Goal: Information Seeking & Learning: Learn about a topic

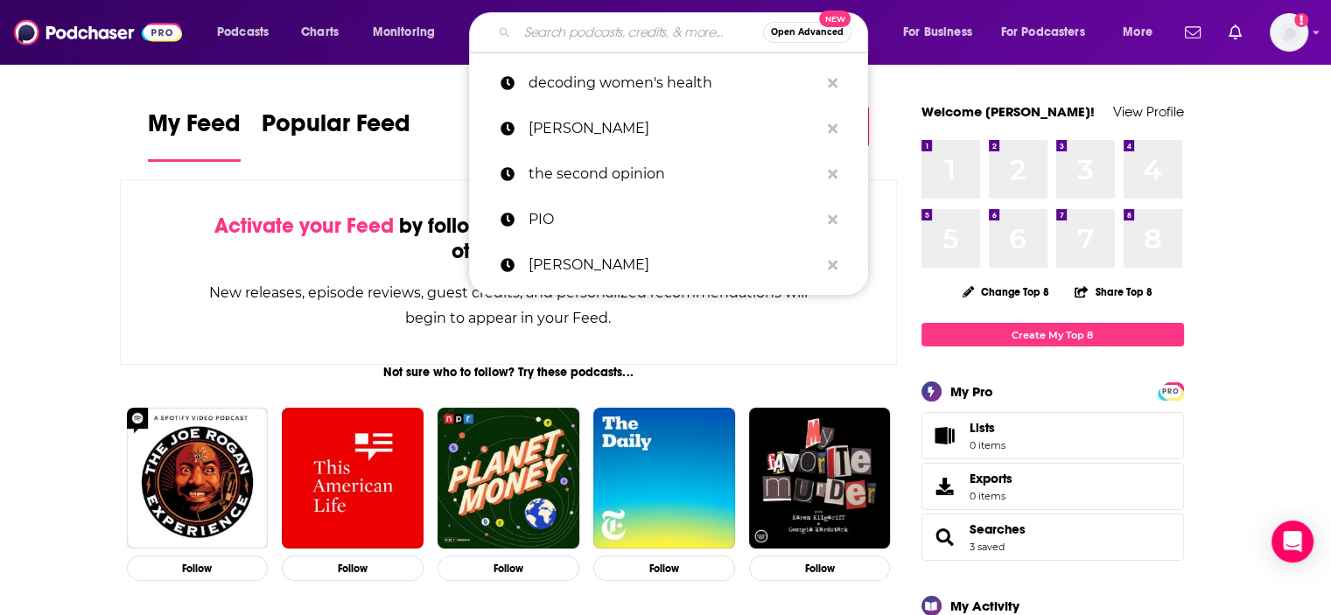
click at [581, 31] on input "Search podcasts, credits, & more..." at bounding box center [640, 32] width 246 height 28
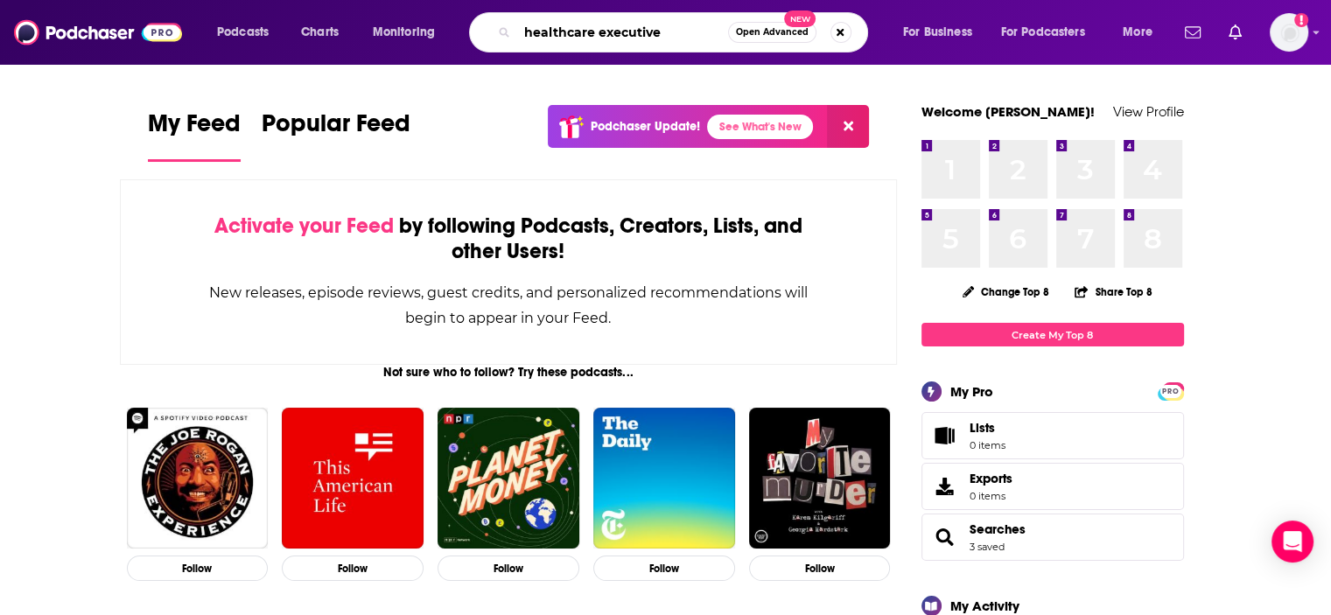
type input "healthcare executive"
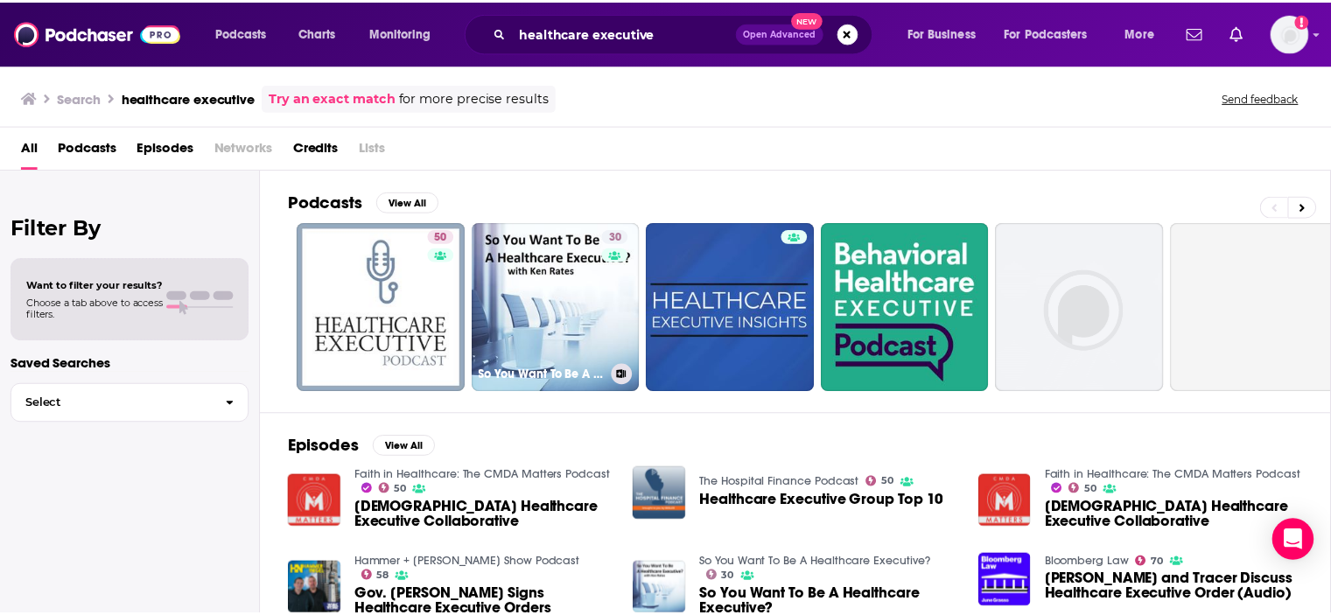
scroll to position [114, 0]
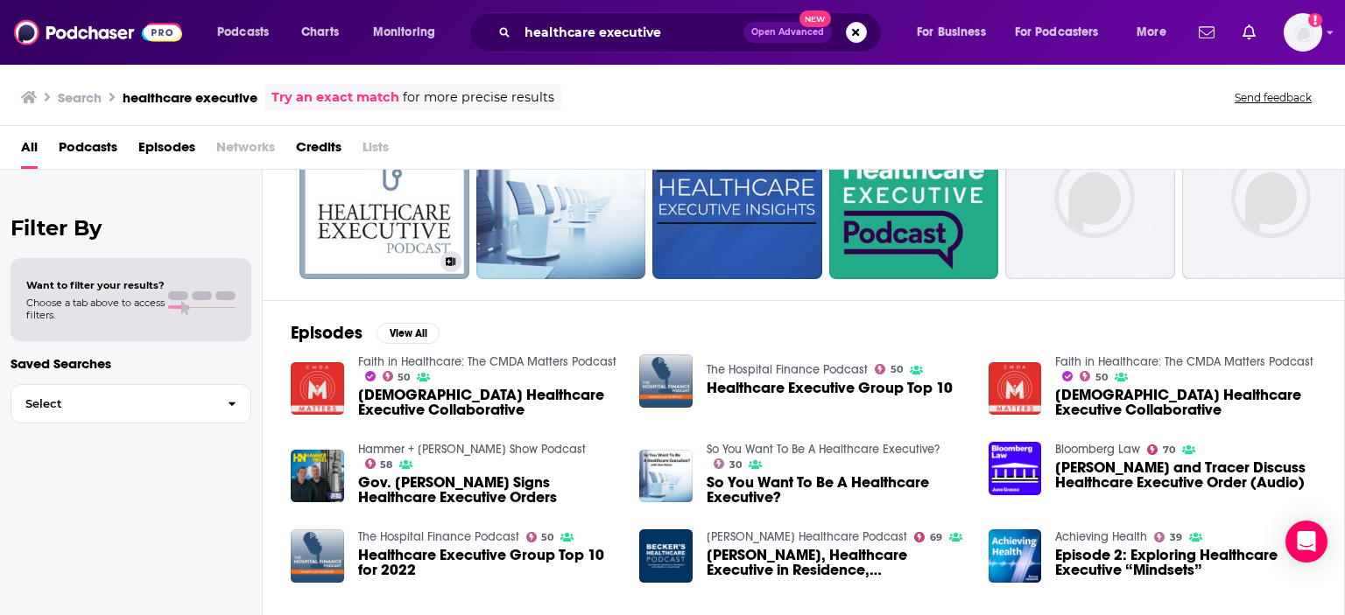
click at [364, 168] on span "Lists" at bounding box center [375, 151] width 26 height 36
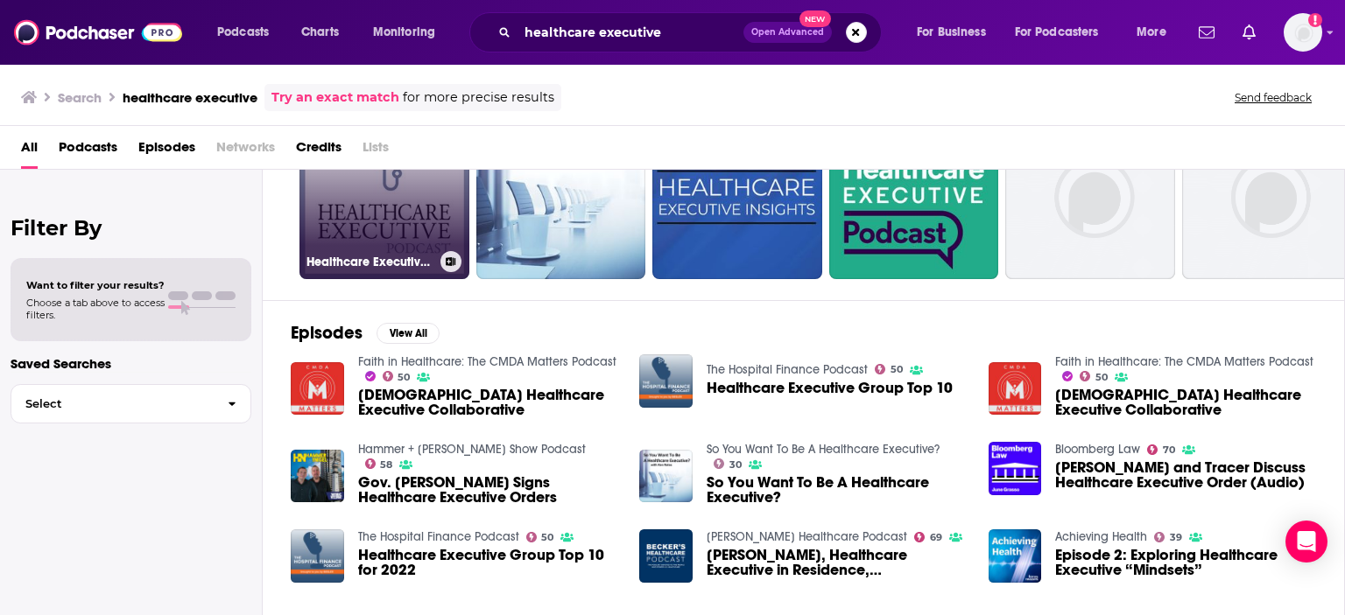
click at [369, 198] on link "50 Healthcare Executive Podcast" at bounding box center [384, 194] width 170 height 170
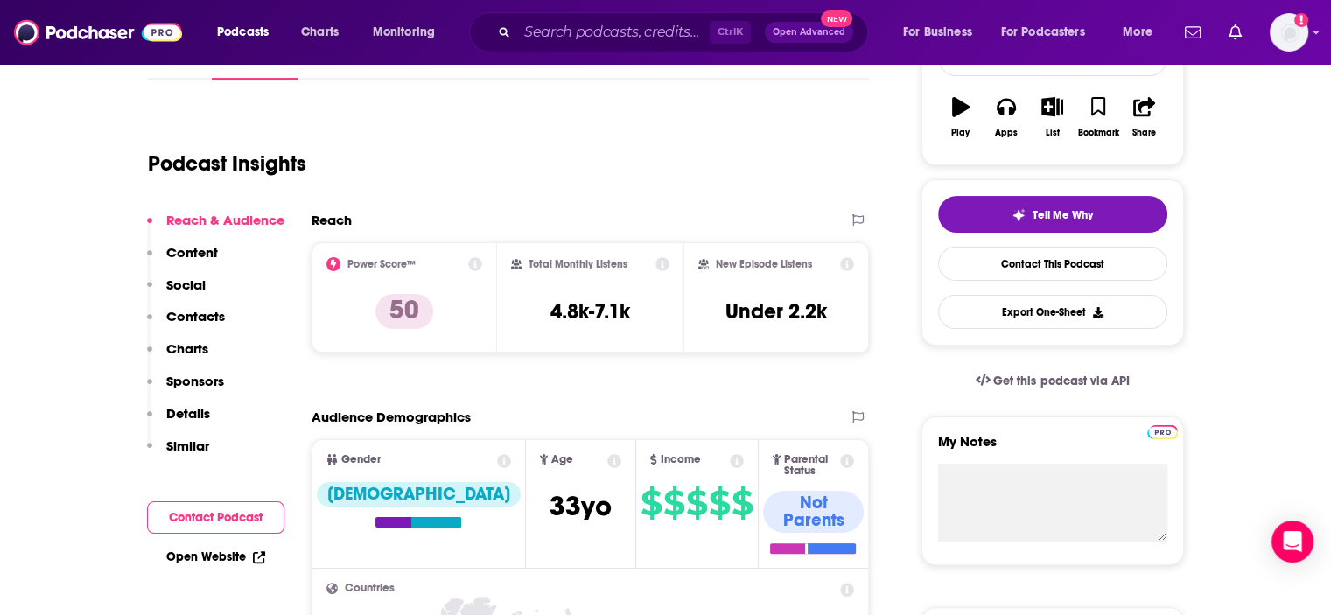
scroll to position [294, 0]
click at [189, 279] on p "Social" at bounding box center [185, 284] width 39 height 17
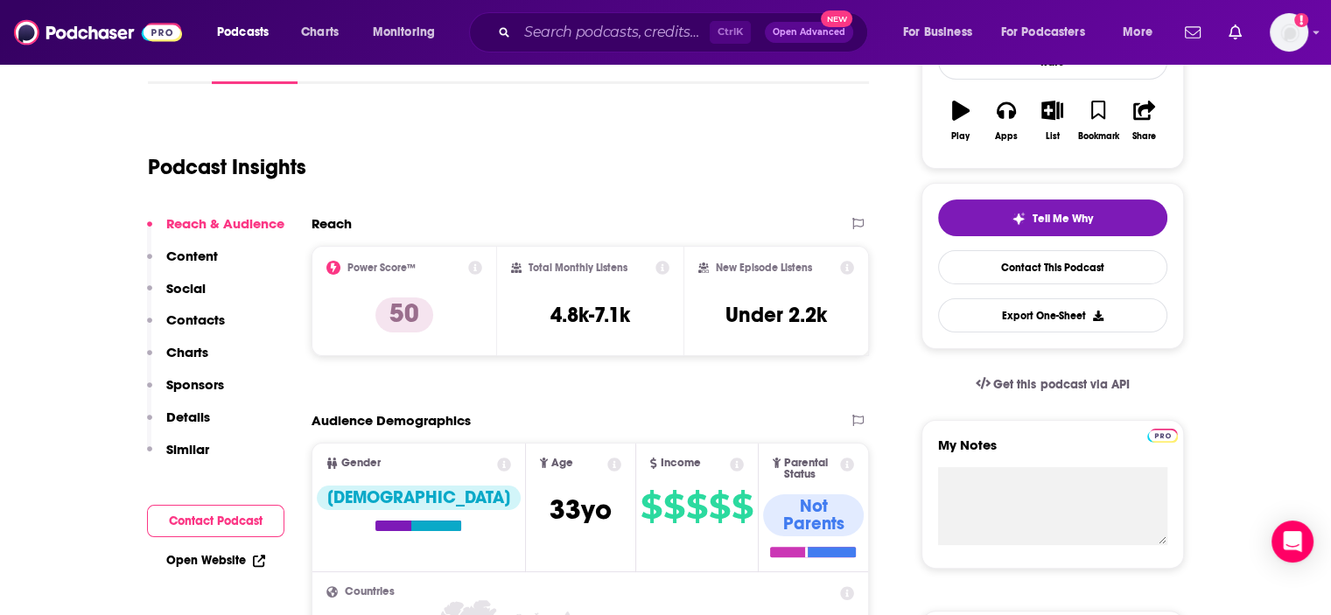
scroll to position [0, 0]
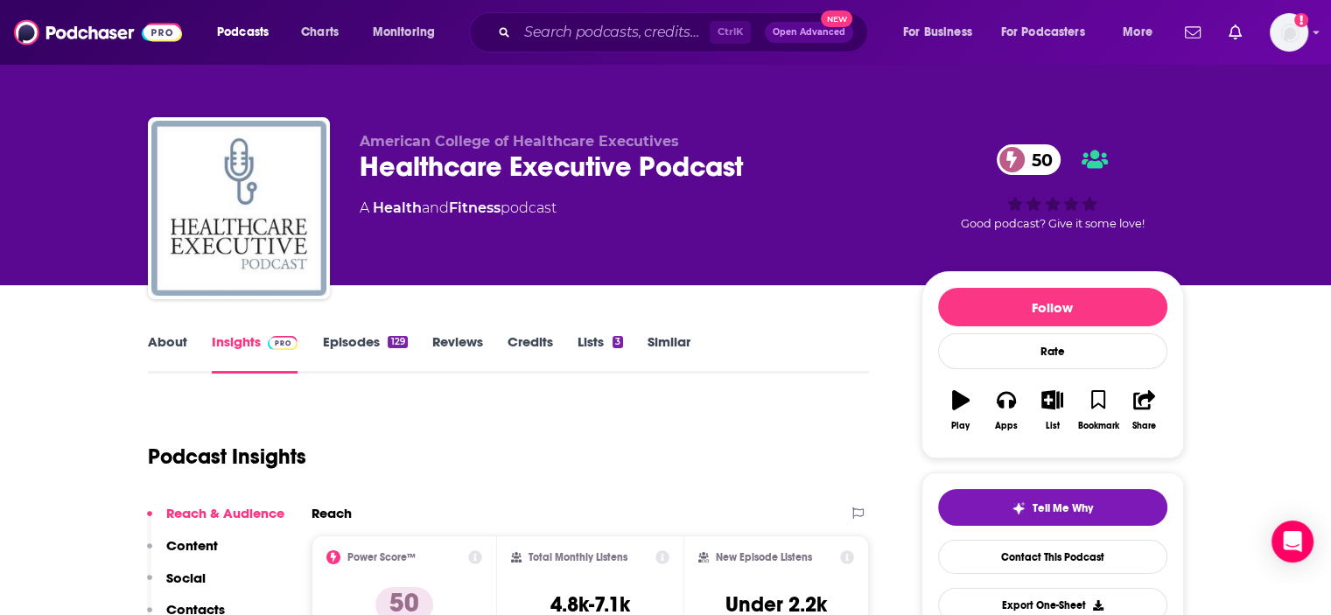
click at [372, 341] on link "Episodes 129" at bounding box center [364, 354] width 85 height 40
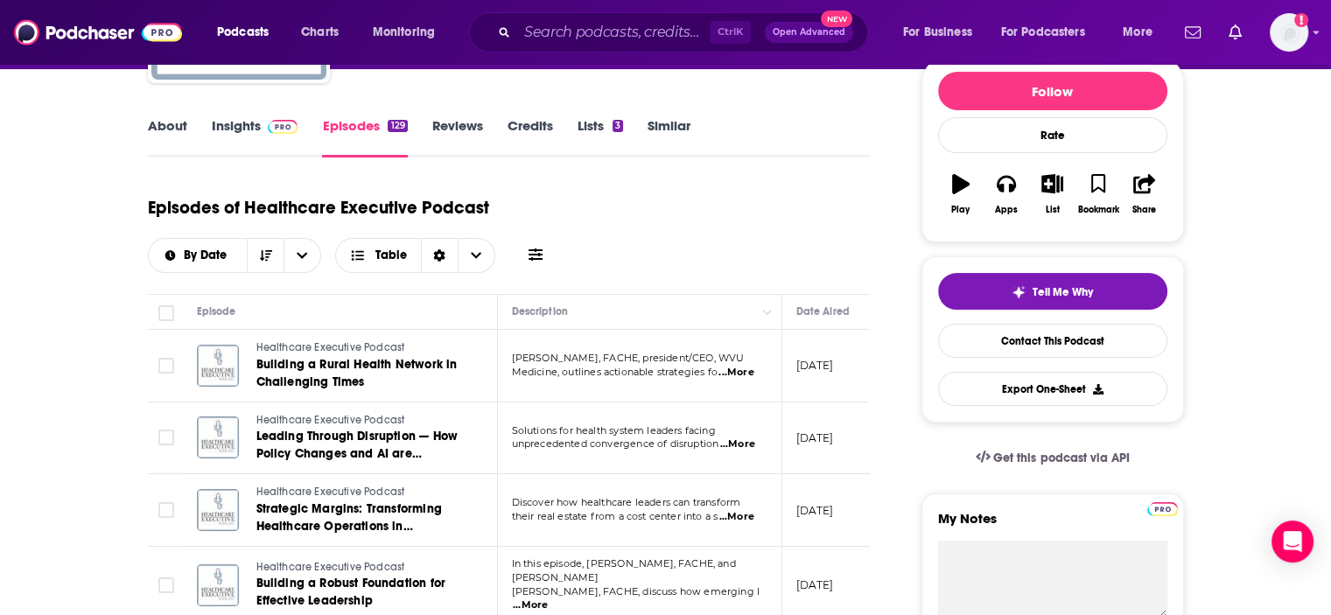
scroll to position [217, 0]
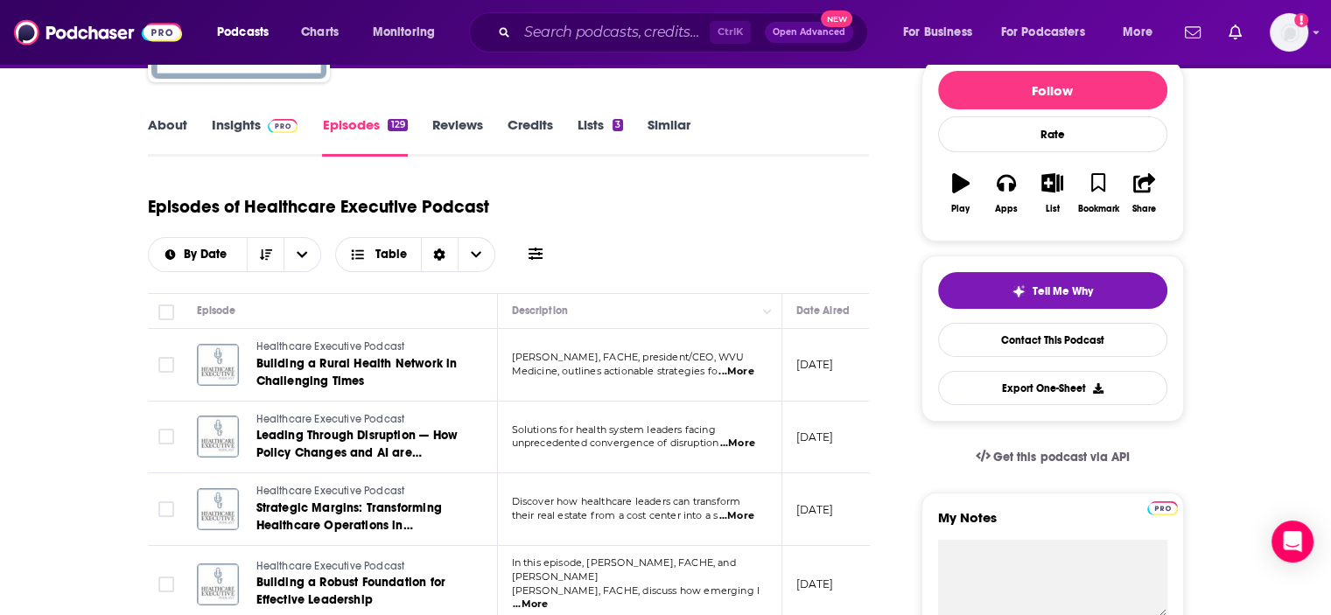
click at [750, 437] on span "...More" at bounding box center [737, 444] width 35 height 14
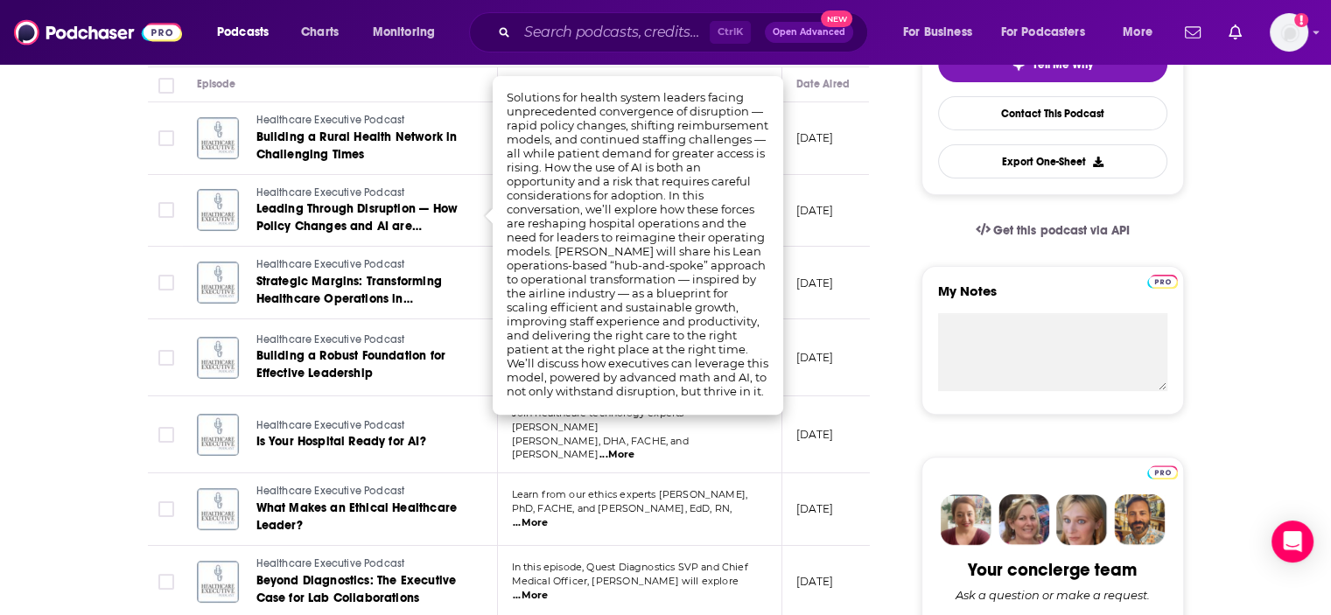
scroll to position [450, 0]
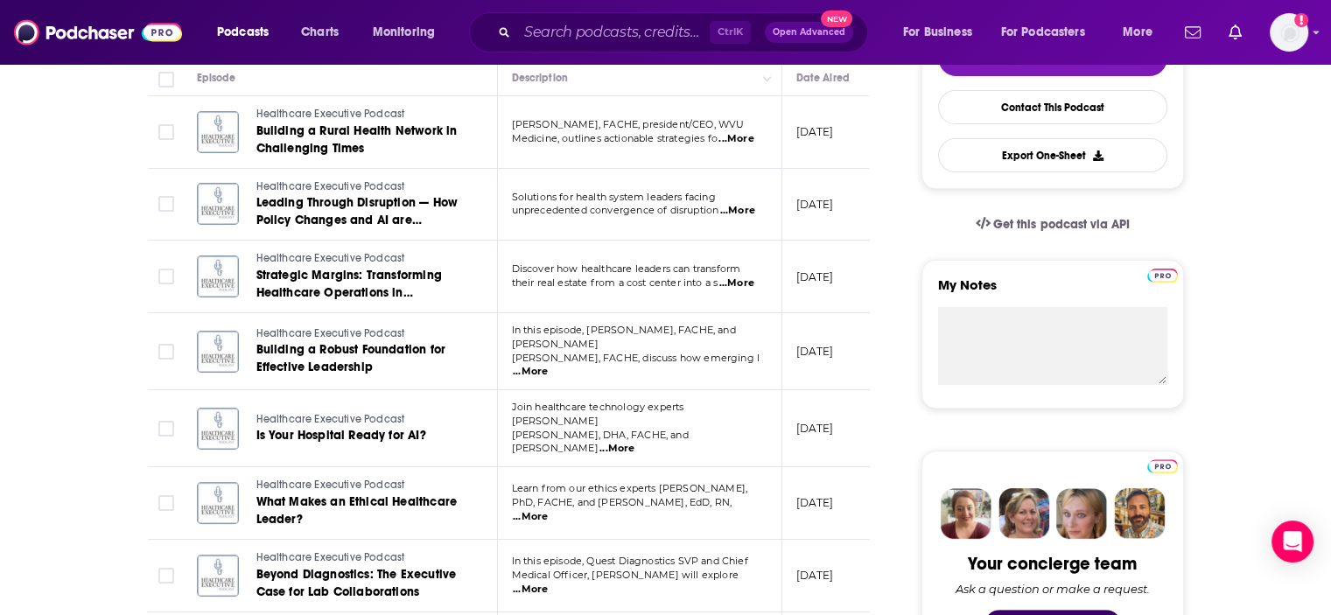
click at [748, 280] on span "...More" at bounding box center [737, 284] width 35 height 14
click at [685, 406] on span "Join healthcare technology experts Richard" at bounding box center [598, 414] width 172 height 26
click at [635, 442] on span "...More" at bounding box center [617, 449] width 35 height 14
click at [717, 502] on td "Learn from our ethics experts Jason Lesandrini, PhD, FACHE, and Susan Reeves, E…" at bounding box center [640, 503] width 285 height 73
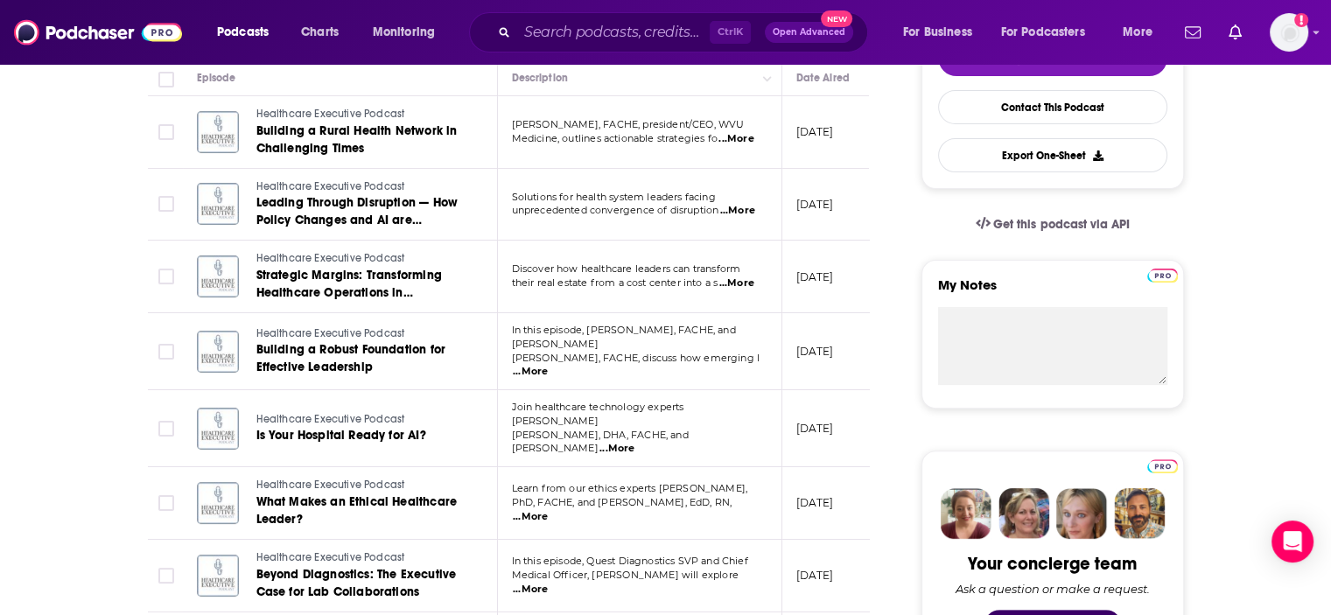
click at [548, 510] on span "...More" at bounding box center [530, 517] width 35 height 14
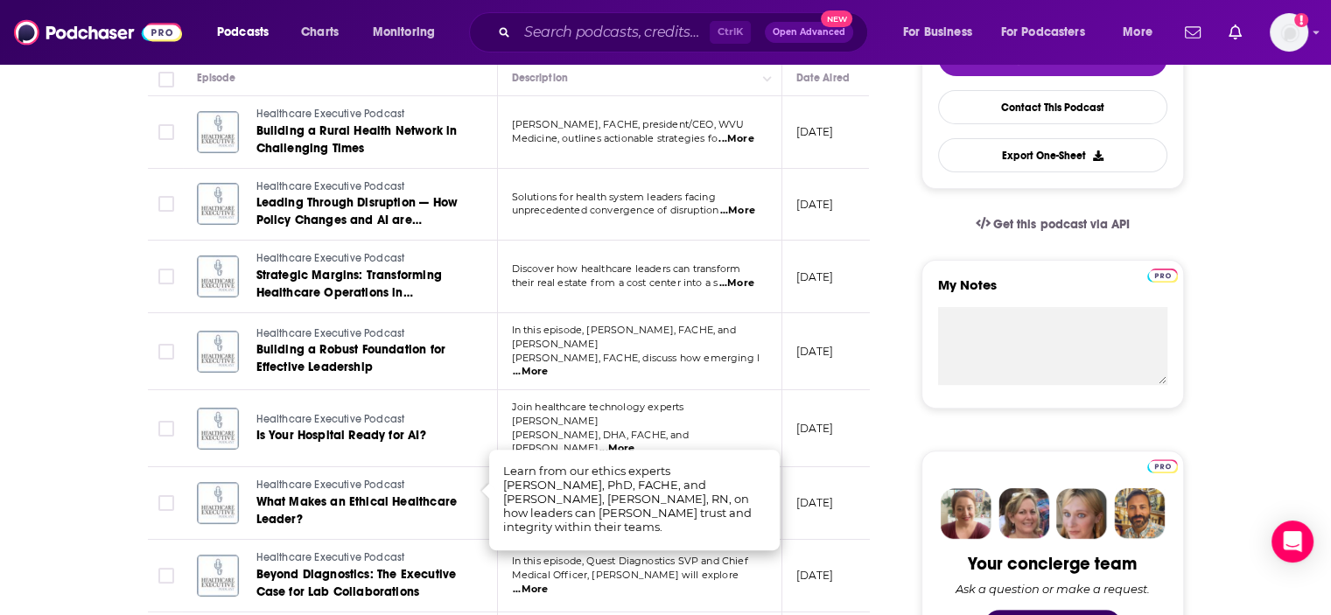
click at [658, 394] on td "Join healthcare technology experts Richard Greenhill, DHA, FACHE, and Edward O'…" at bounding box center [640, 428] width 285 height 77
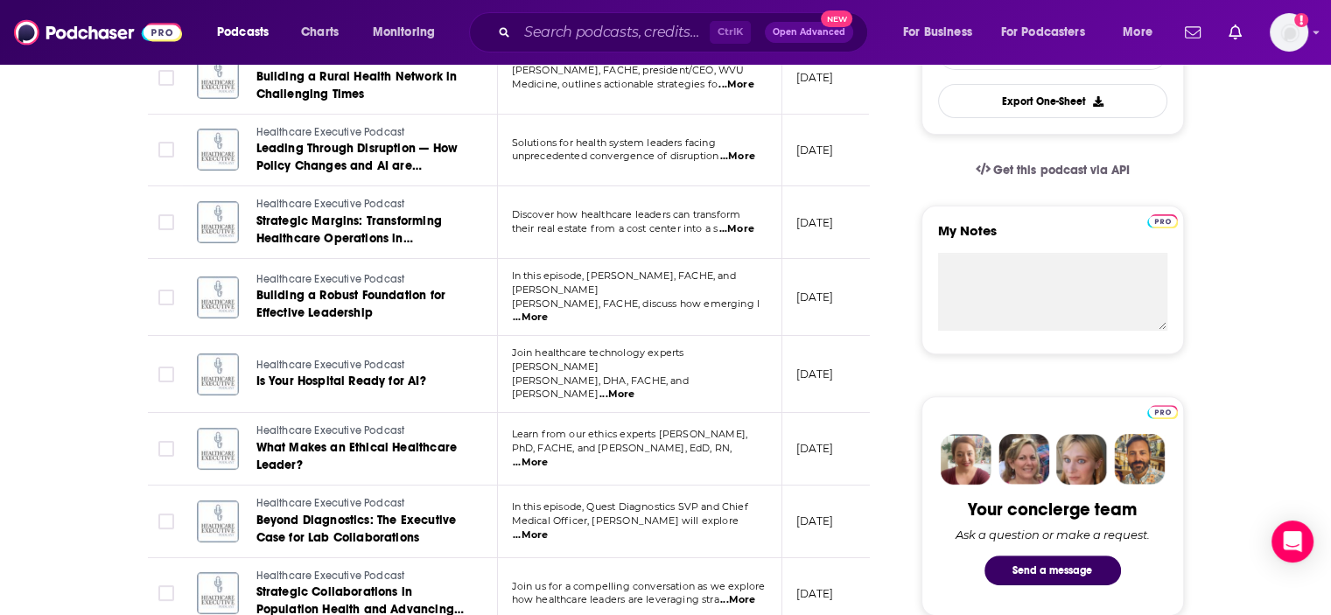
scroll to position [508, 0]
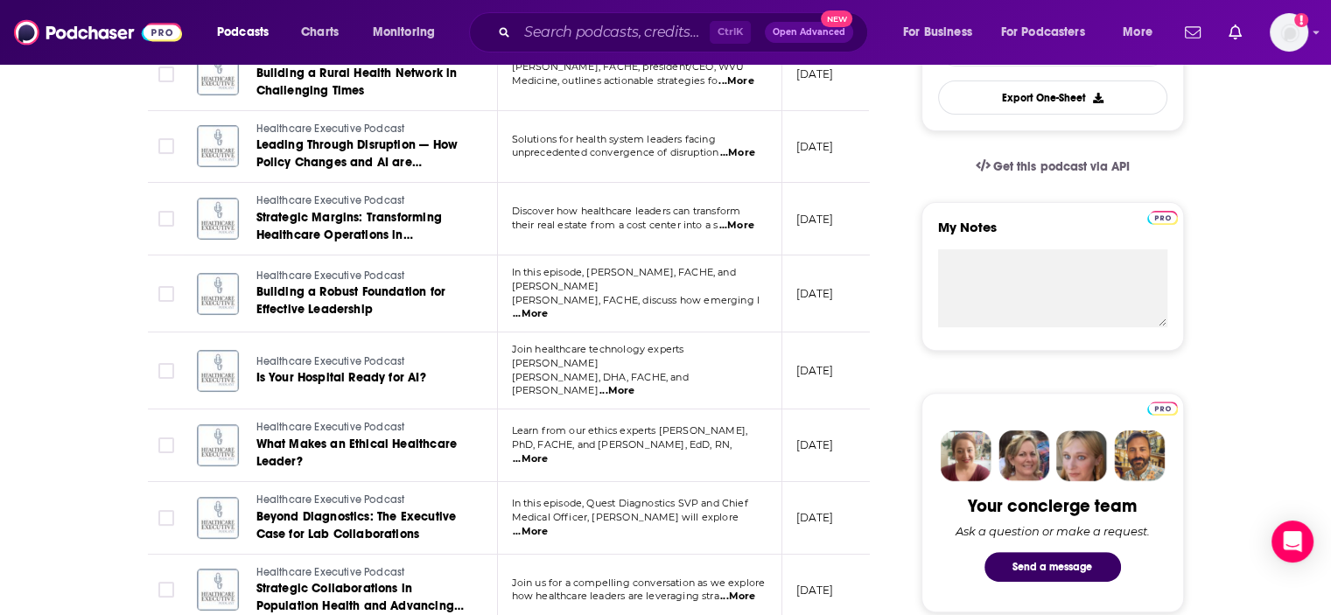
click at [548, 525] on span "...More" at bounding box center [530, 532] width 35 height 14
click at [711, 410] on td "Learn from our ethics experts Jason Lesandrini, PhD, FACHE, and Susan Reeves, E…" at bounding box center [640, 446] width 285 height 73
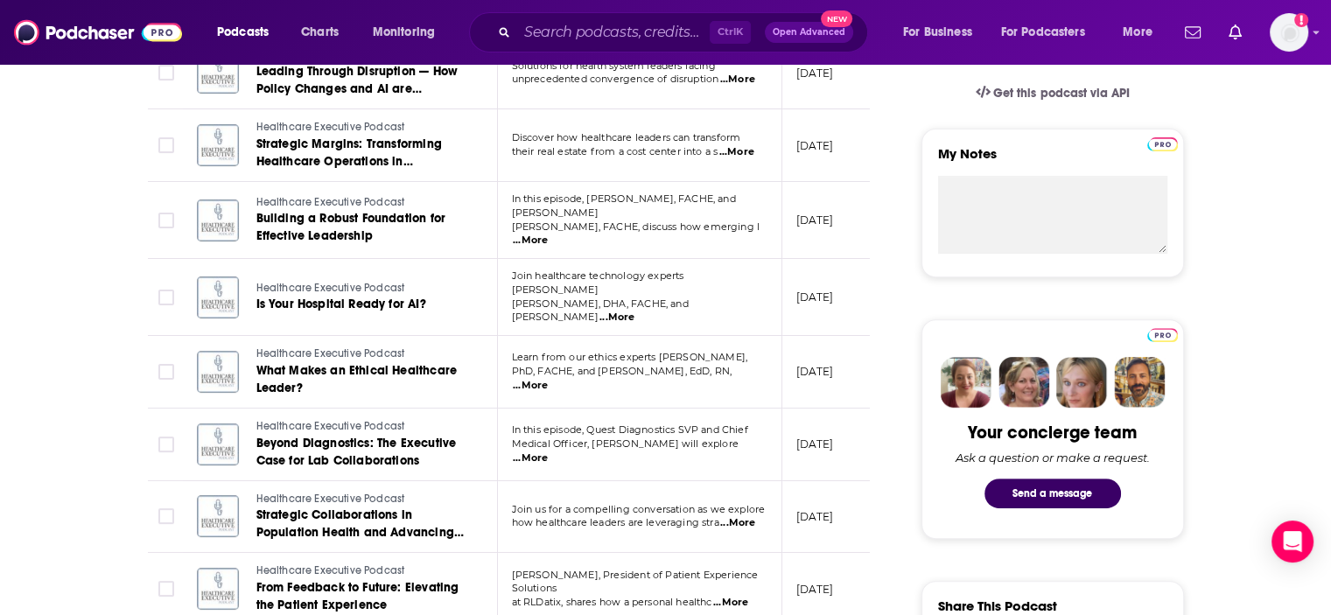
scroll to position [592, 0]
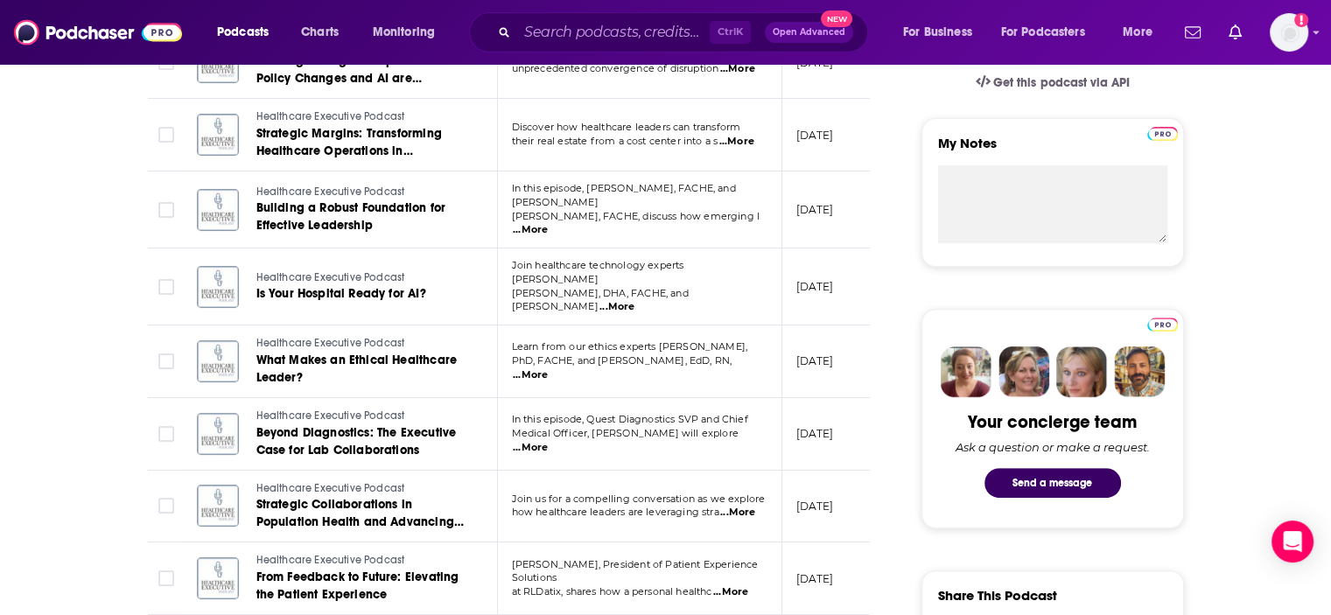
click at [745, 506] on span "...More" at bounding box center [737, 513] width 35 height 14
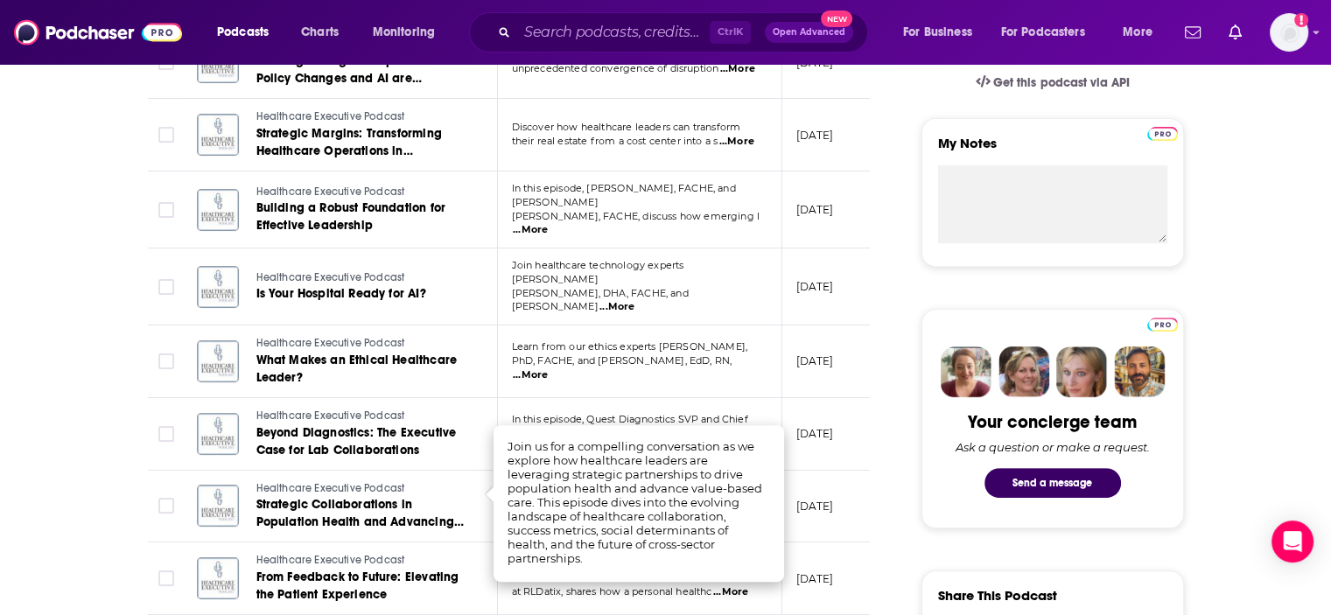
click at [697, 398] on td "In this episode, Quest Diagnostics SVP and Chief Medical Officer, Dr. Yuri Fesk…" at bounding box center [640, 434] width 285 height 73
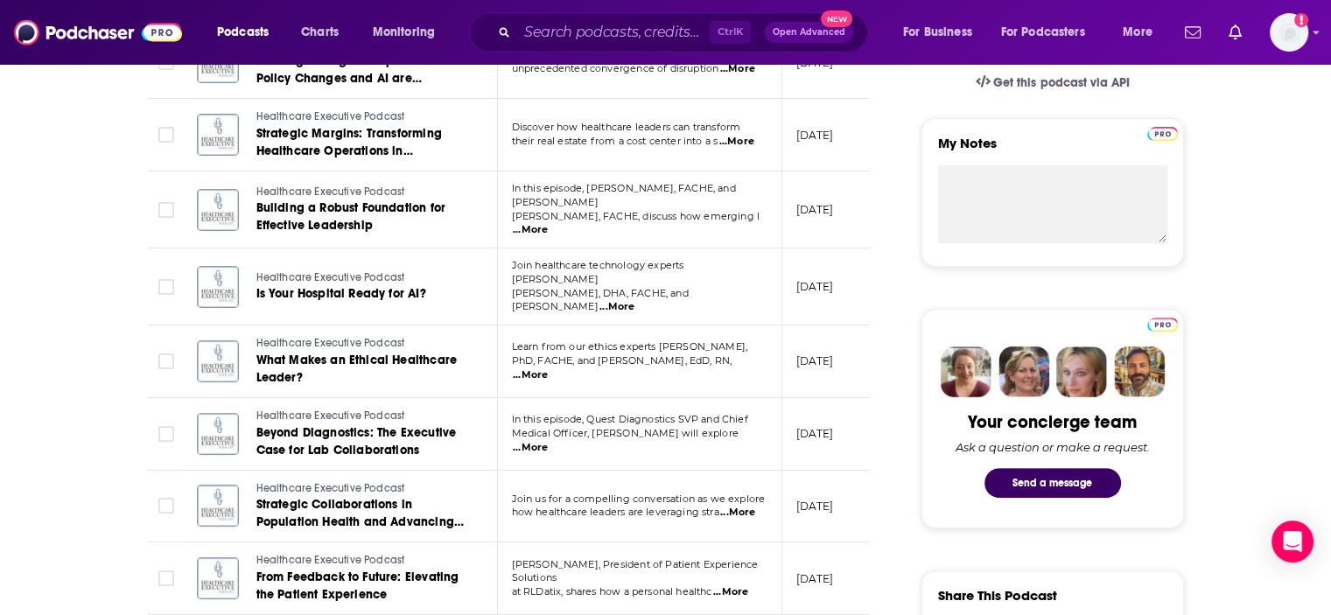
click at [548, 441] on span "...More" at bounding box center [530, 448] width 35 height 14
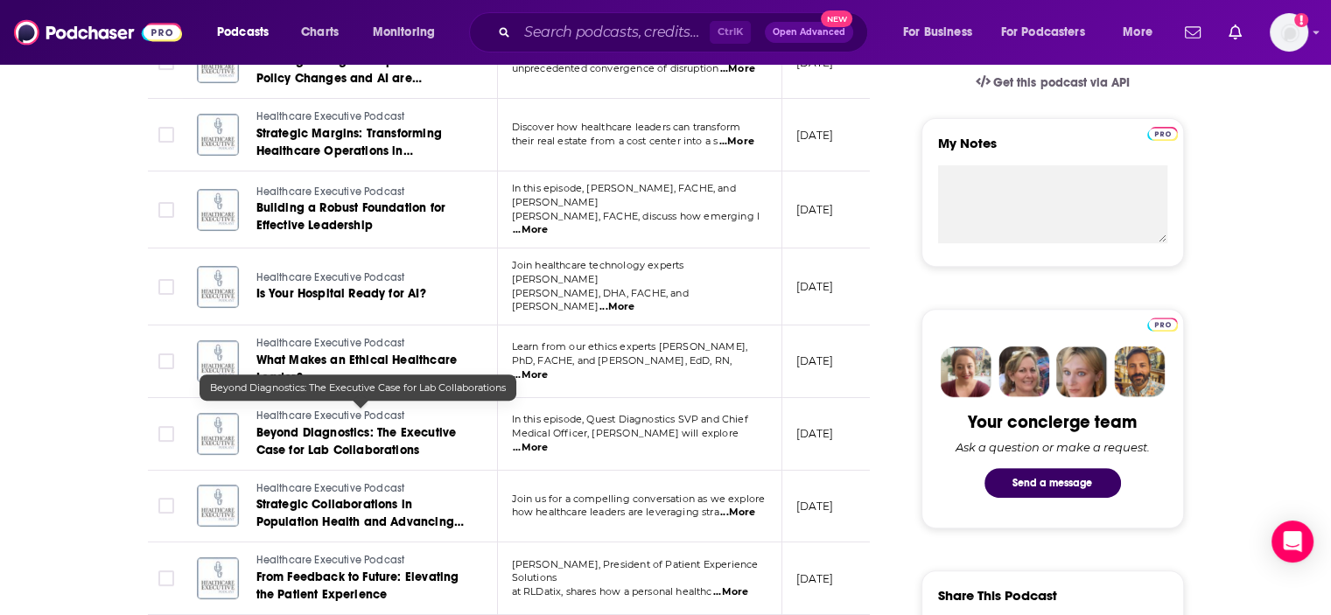
click at [351, 425] on span "Beyond Diagnostics: The Executive Case for Lab Collaborations" at bounding box center [356, 441] width 200 height 32
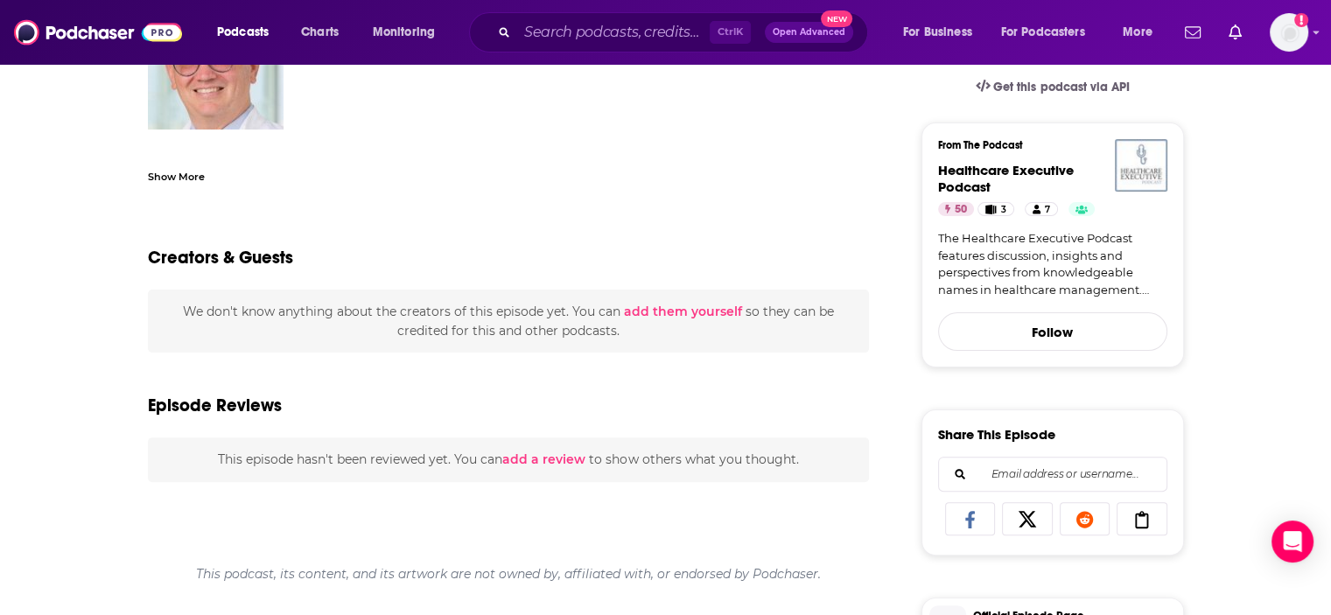
scroll to position [508, 0]
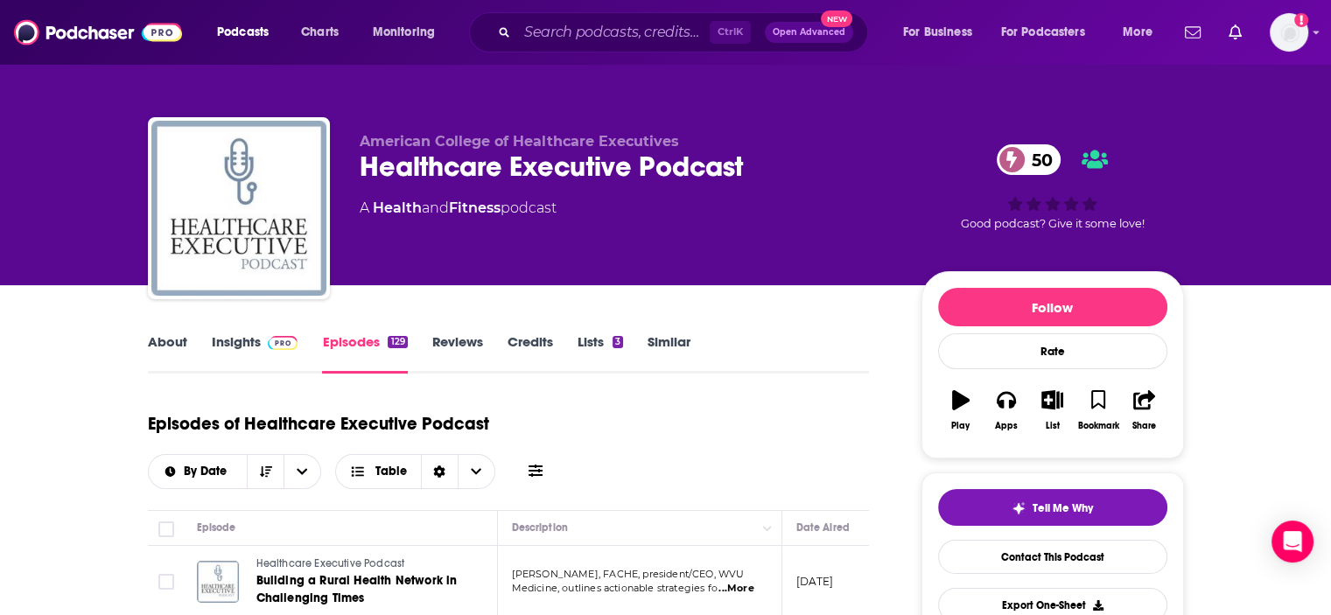
click at [178, 341] on link "About" at bounding box center [167, 354] width 39 height 40
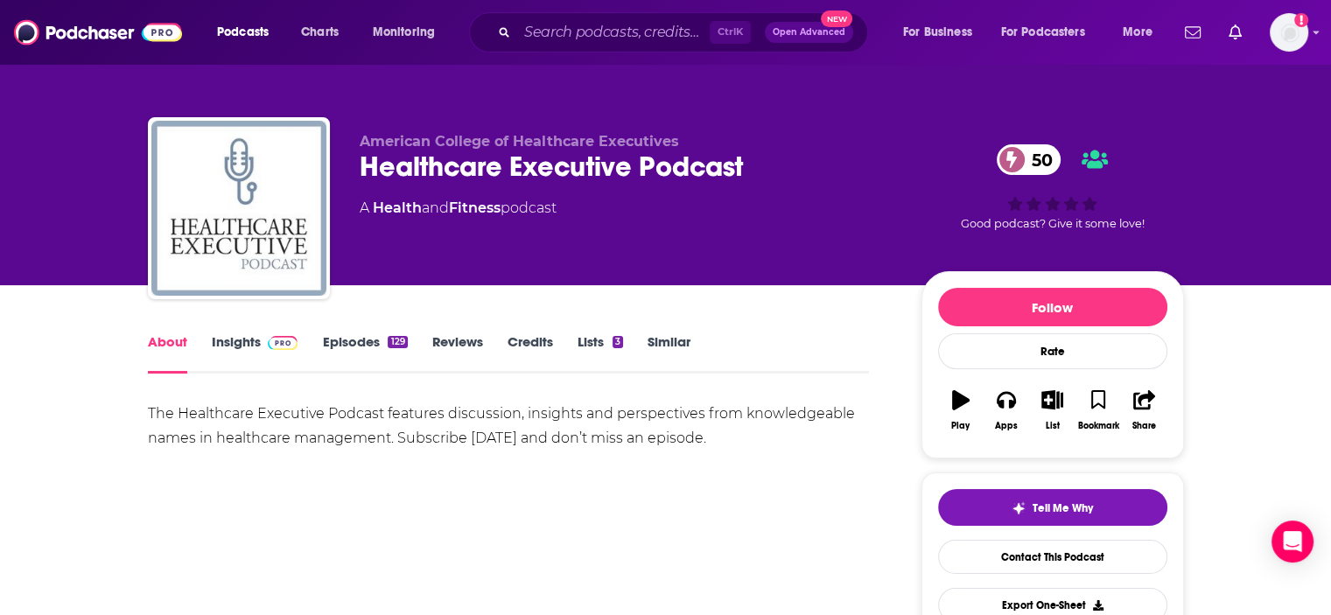
click at [362, 340] on link "Episodes 129" at bounding box center [364, 354] width 85 height 40
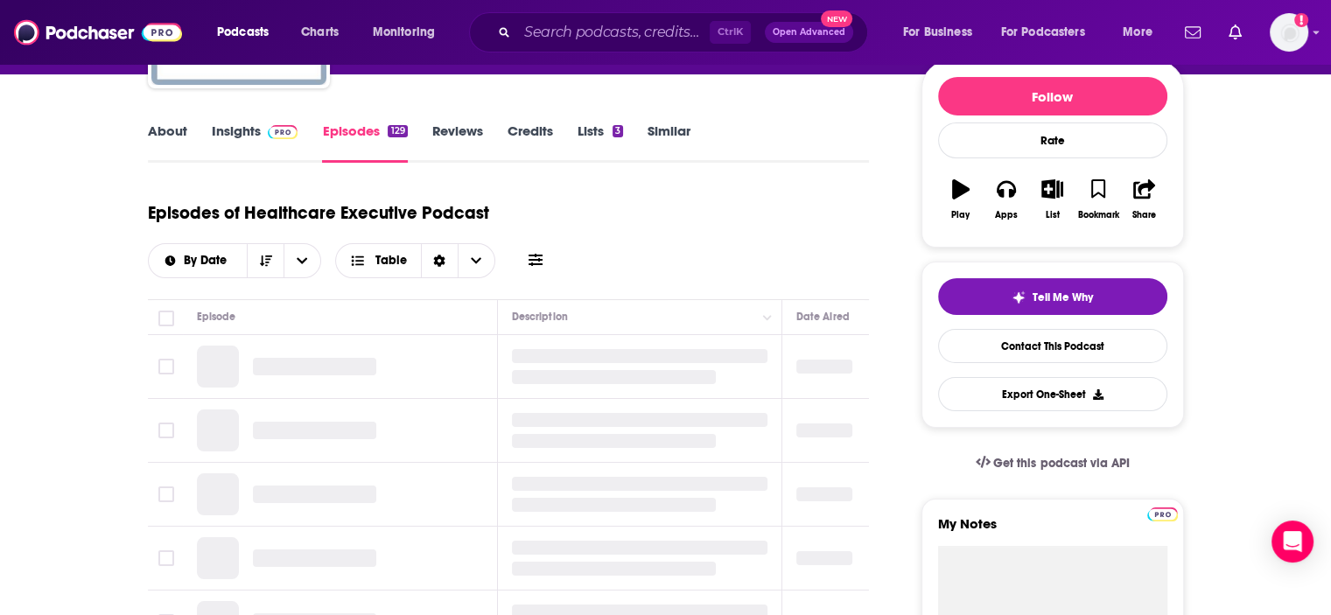
scroll to position [212, 0]
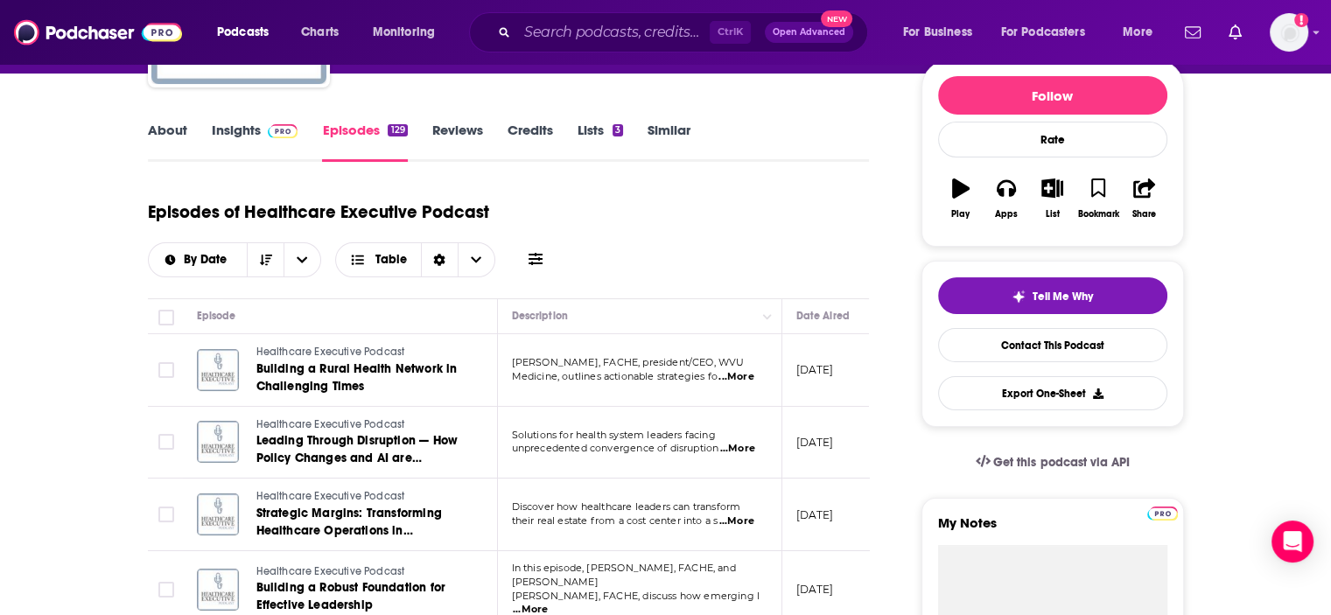
click at [739, 377] on span "...More" at bounding box center [736, 377] width 35 height 14
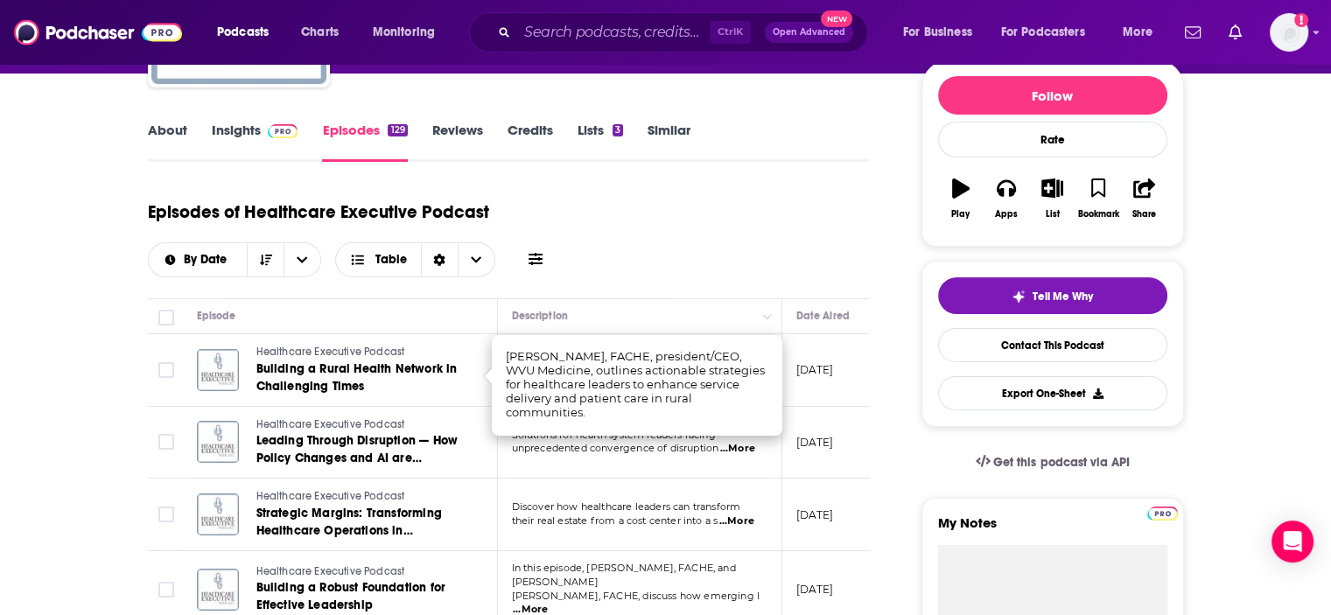
click at [717, 272] on div "Episodes of Healthcare Executive Podcast By Date Table" at bounding box center [509, 234] width 722 height 88
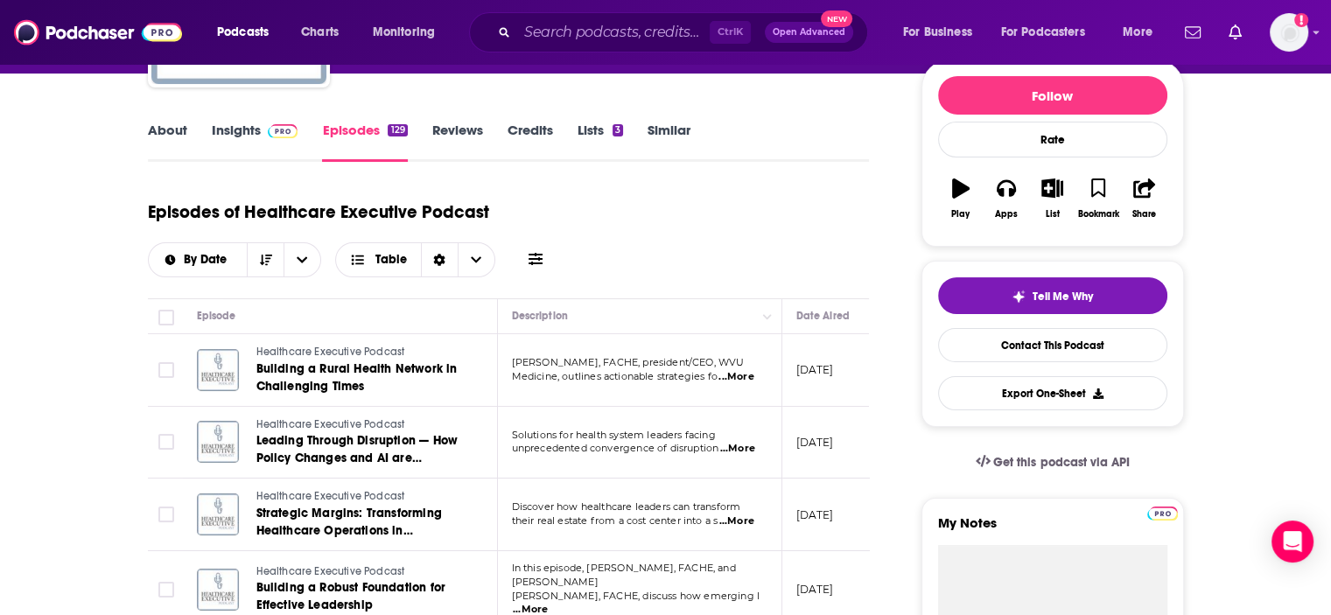
click at [174, 125] on link "About" at bounding box center [167, 142] width 39 height 40
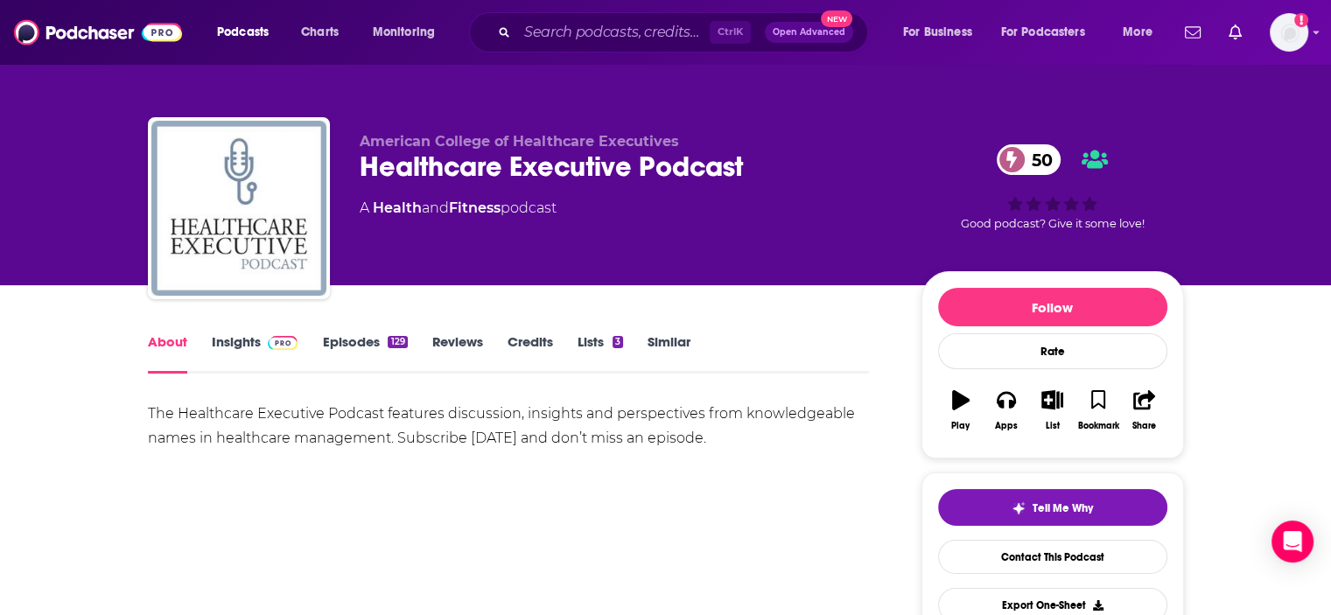
click at [263, 335] on span at bounding box center [280, 342] width 38 height 17
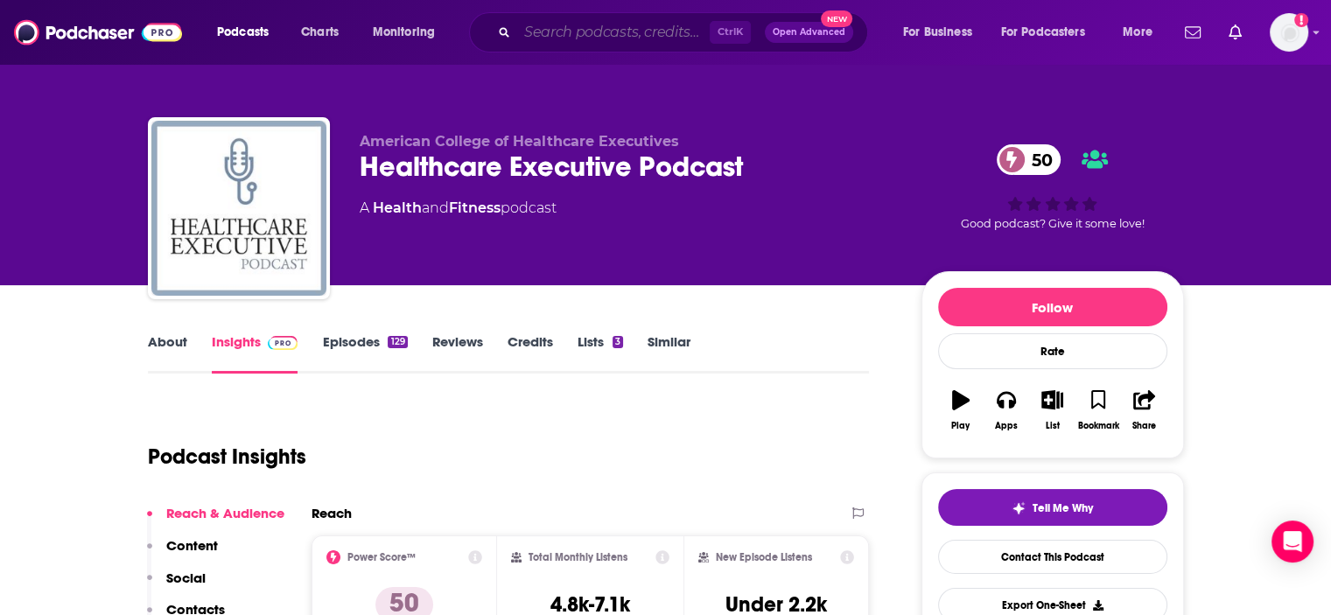
click at [669, 23] on input "Search podcasts, credits, & more..." at bounding box center [613, 32] width 193 height 28
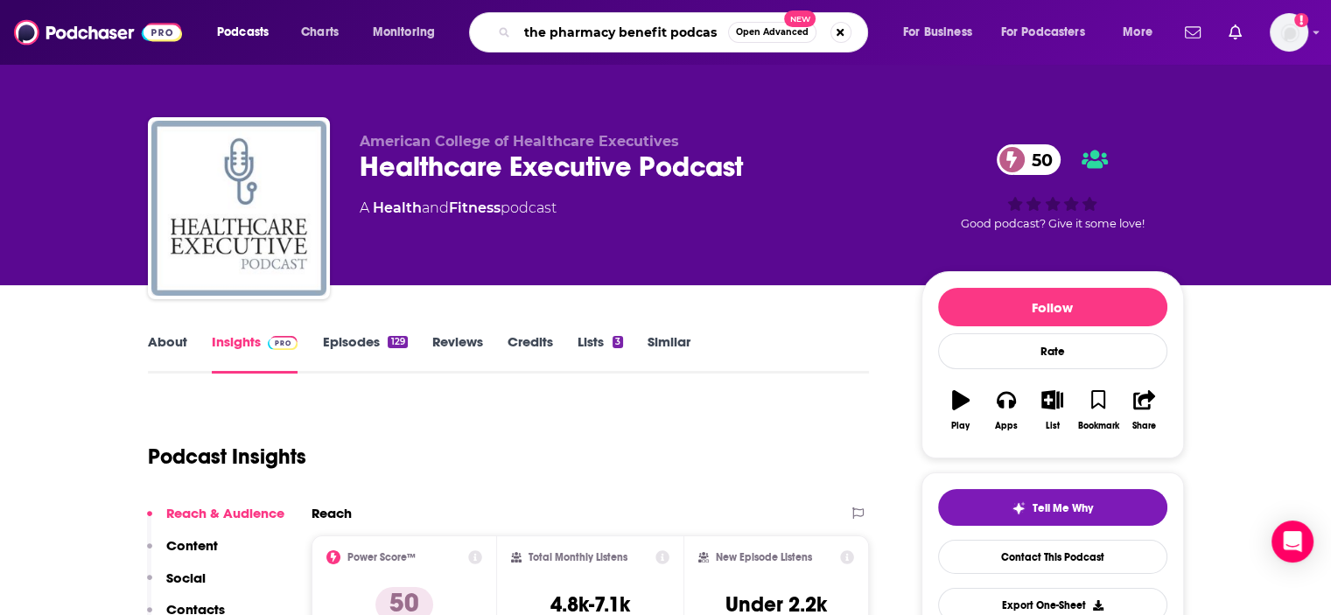
type input "the pharmacy benefit podcast"
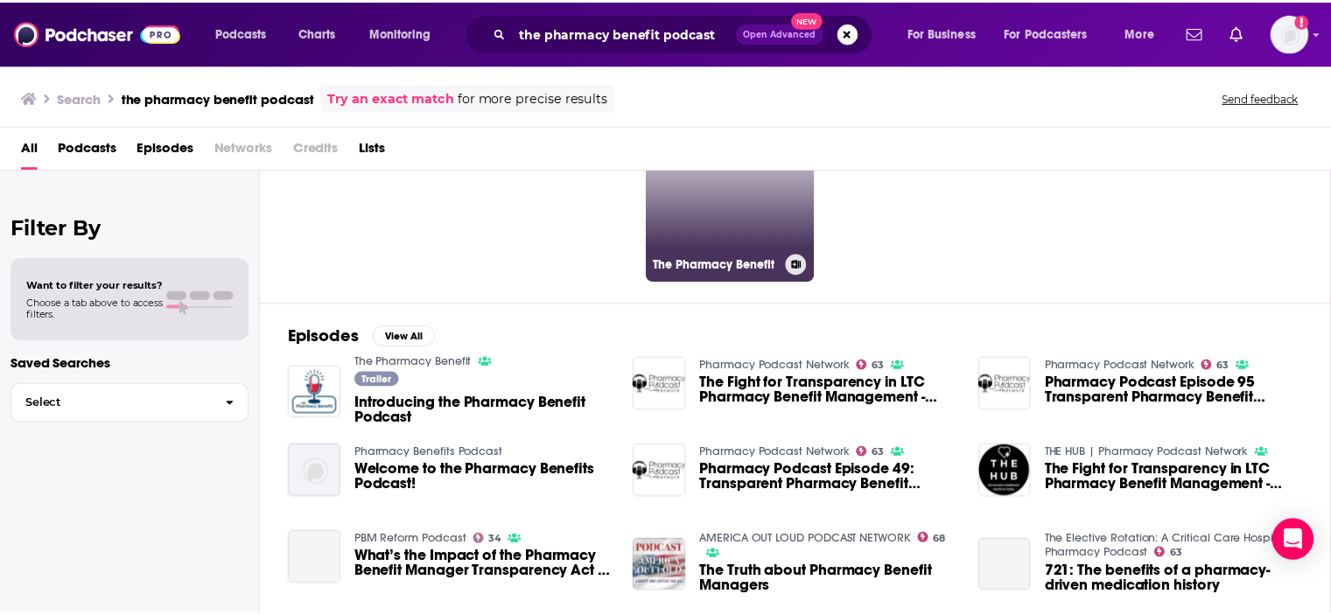
scroll to position [111, 0]
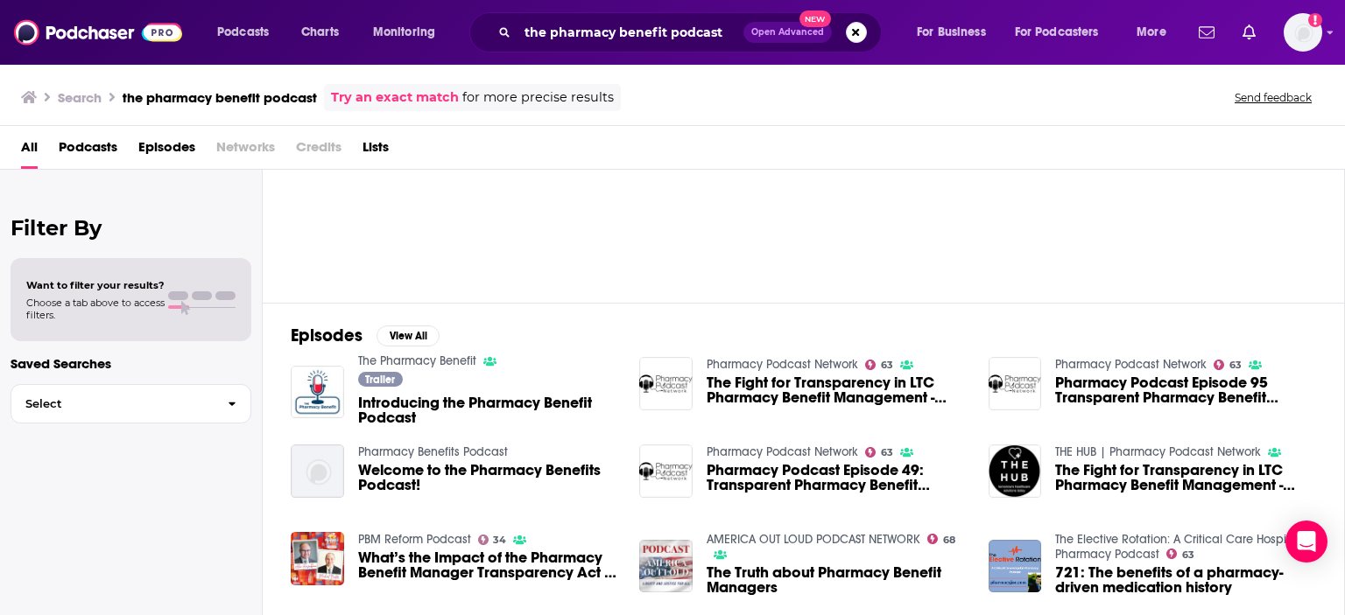
click at [517, 401] on span "Introducing the Pharmacy Benefit Podcast" at bounding box center [488, 411] width 261 height 30
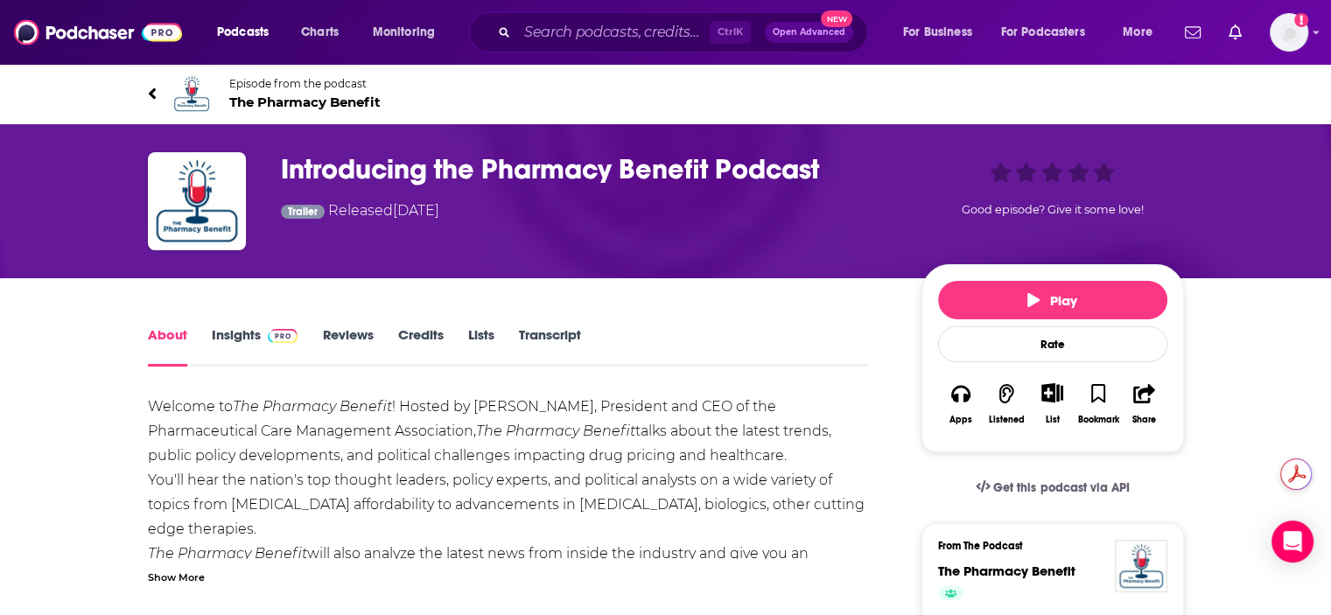
click at [258, 339] on link "Insights" at bounding box center [255, 347] width 87 height 40
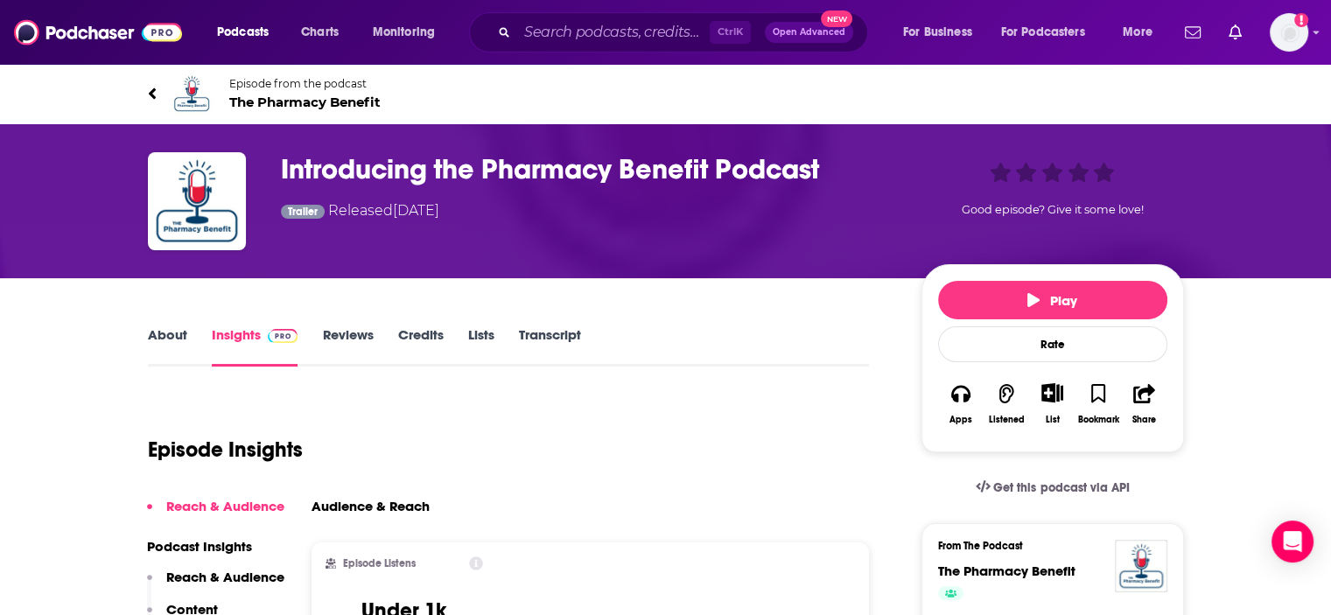
click at [167, 341] on link "About" at bounding box center [167, 347] width 39 height 40
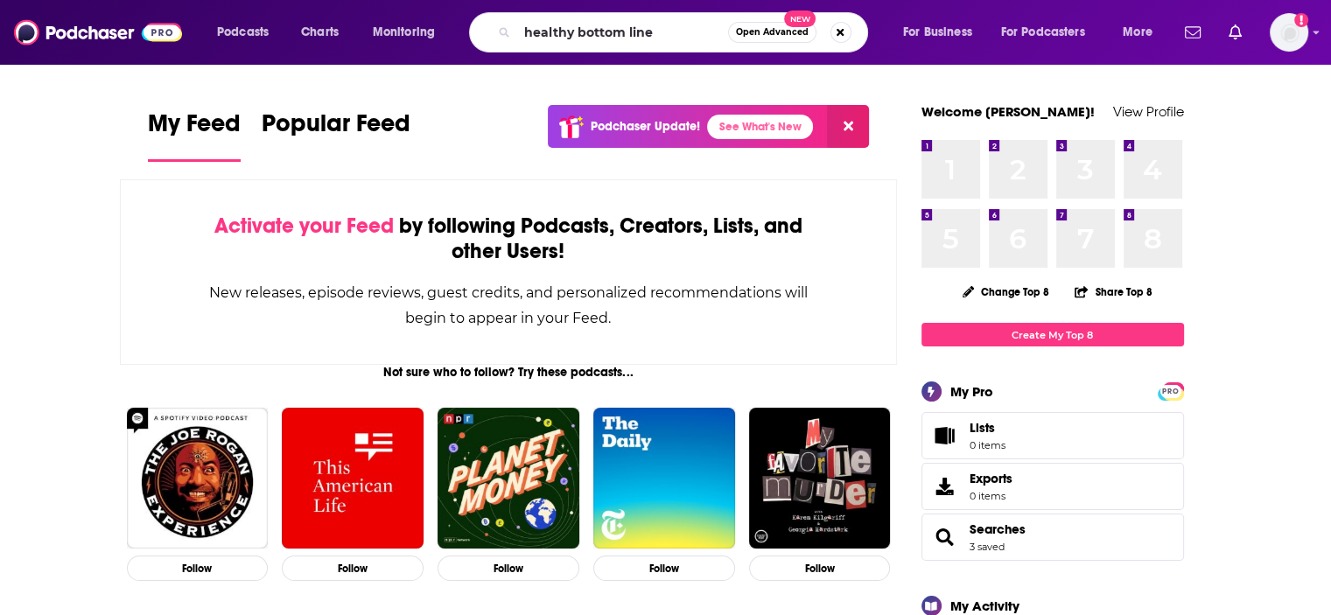
type input "healthy bottom line"
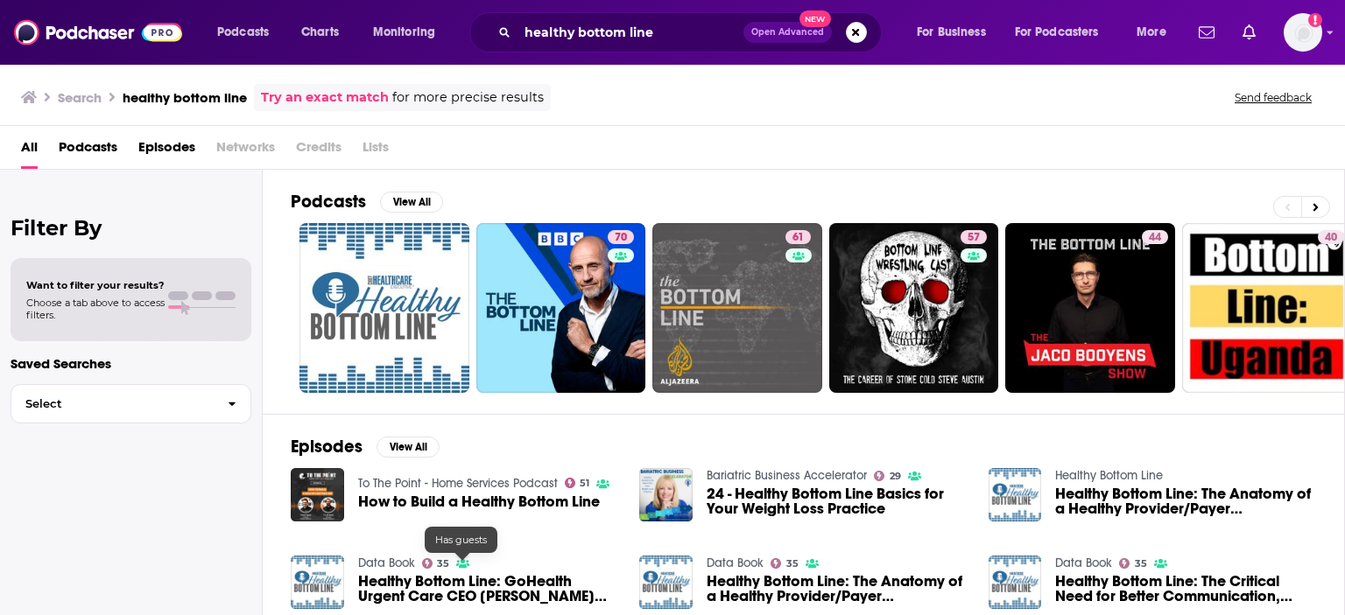
click at [464, 601] on span "Healthy Bottom Line: GoHealth Urgent Care CEO [PERSON_NAME] eyes more growth" at bounding box center [488, 589] width 261 height 30
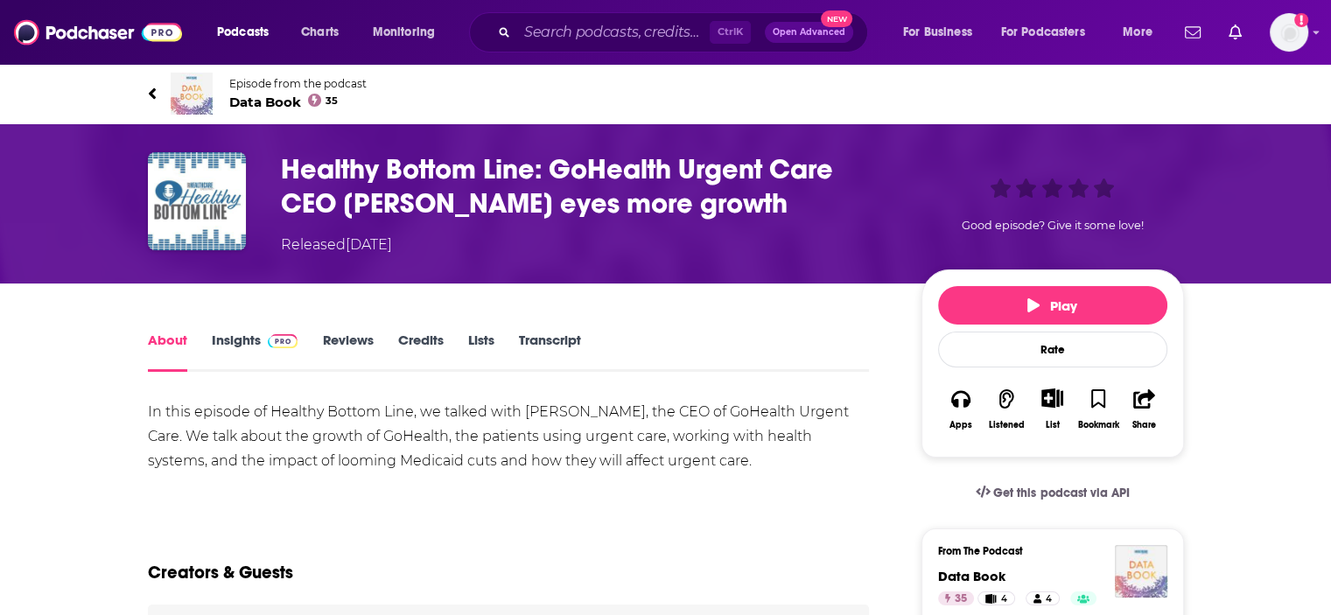
click at [226, 345] on link "Insights" at bounding box center [255, 352] width 87 height 40
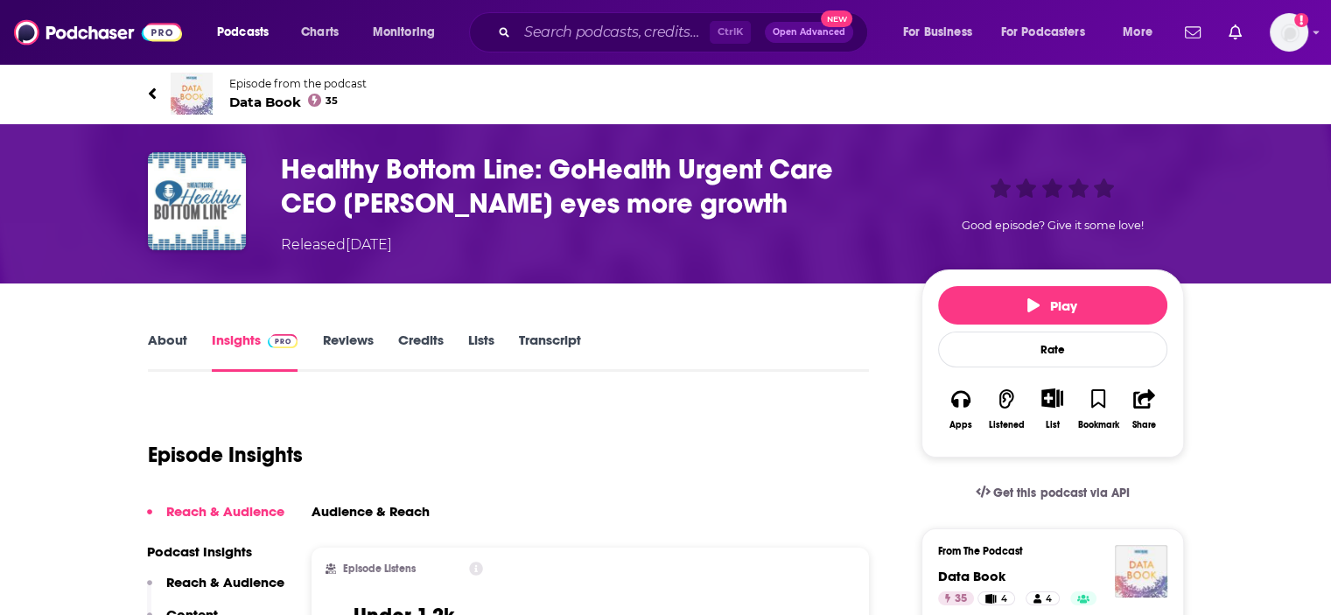
click at [193, 79] on img at bounding box center [192, 94] width 42 height 42
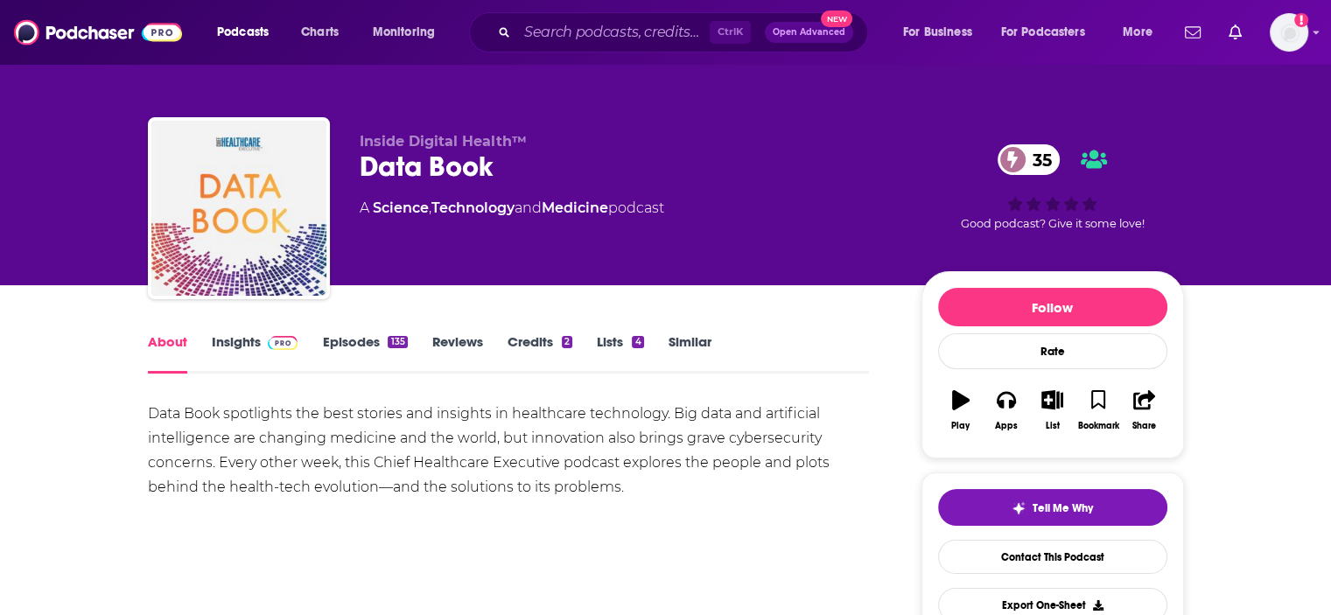
click at [248, 345] on link "Insights" at bounding box center [255, 354] width 87 height 40
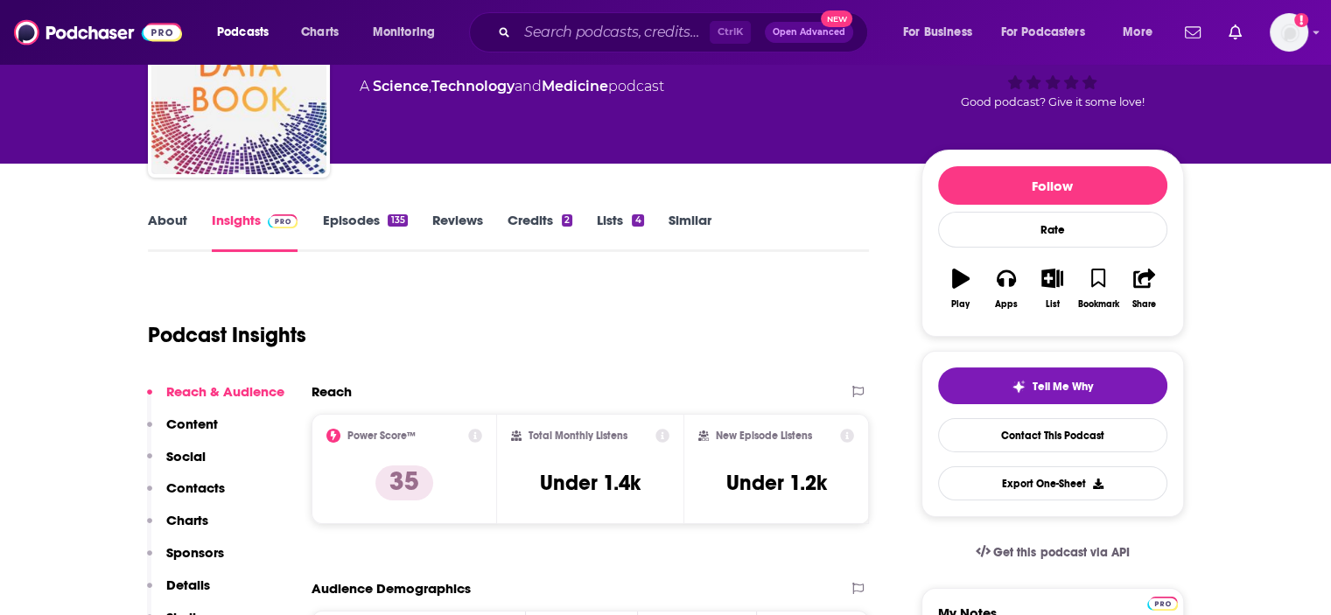
scroll to position [119, 0]
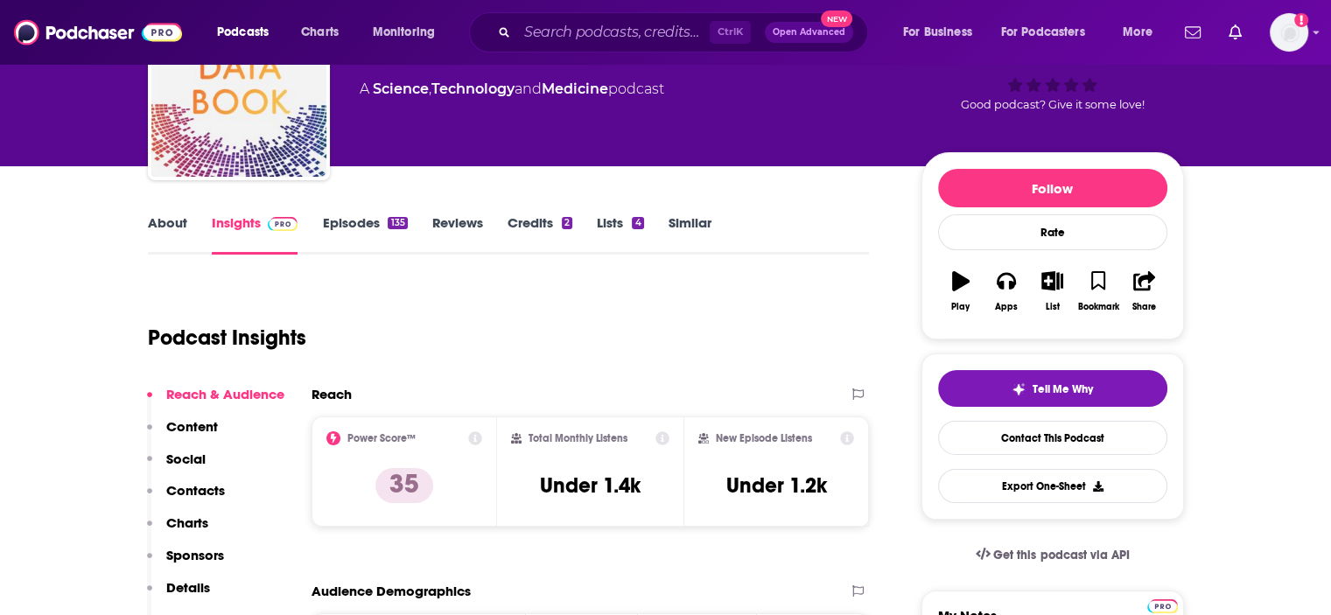
click at [352, 221] on link "Episodes 135" at bounding box center [364, 234] width 85 height 40
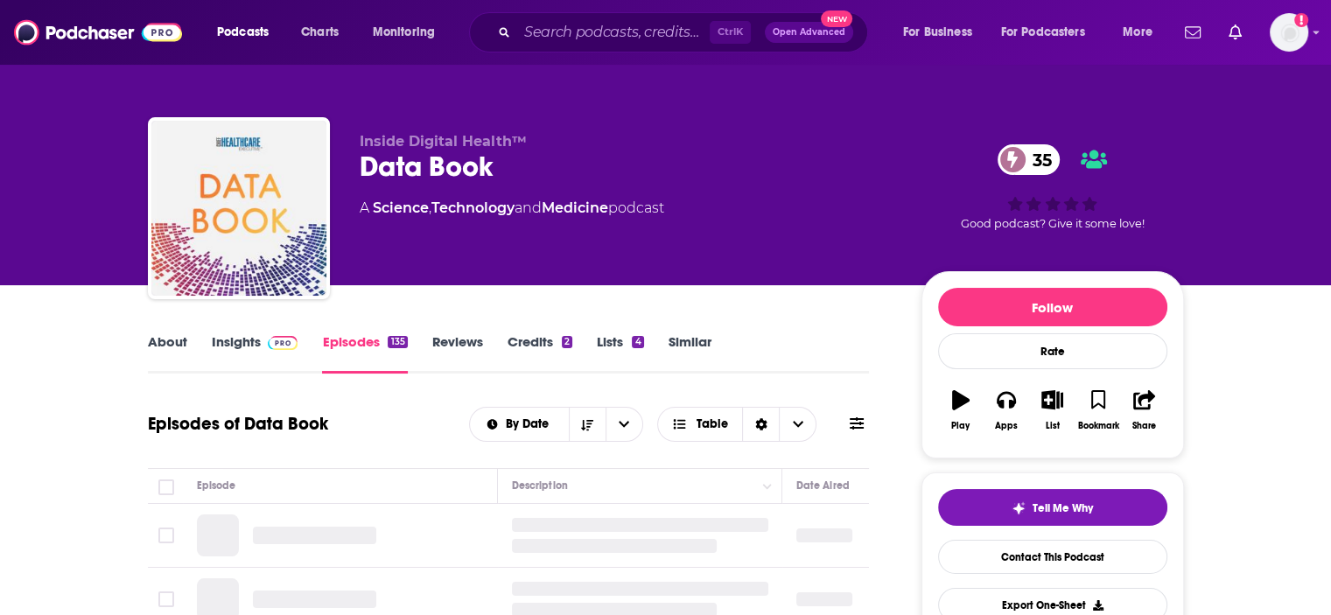
scroll to position [249, 0]
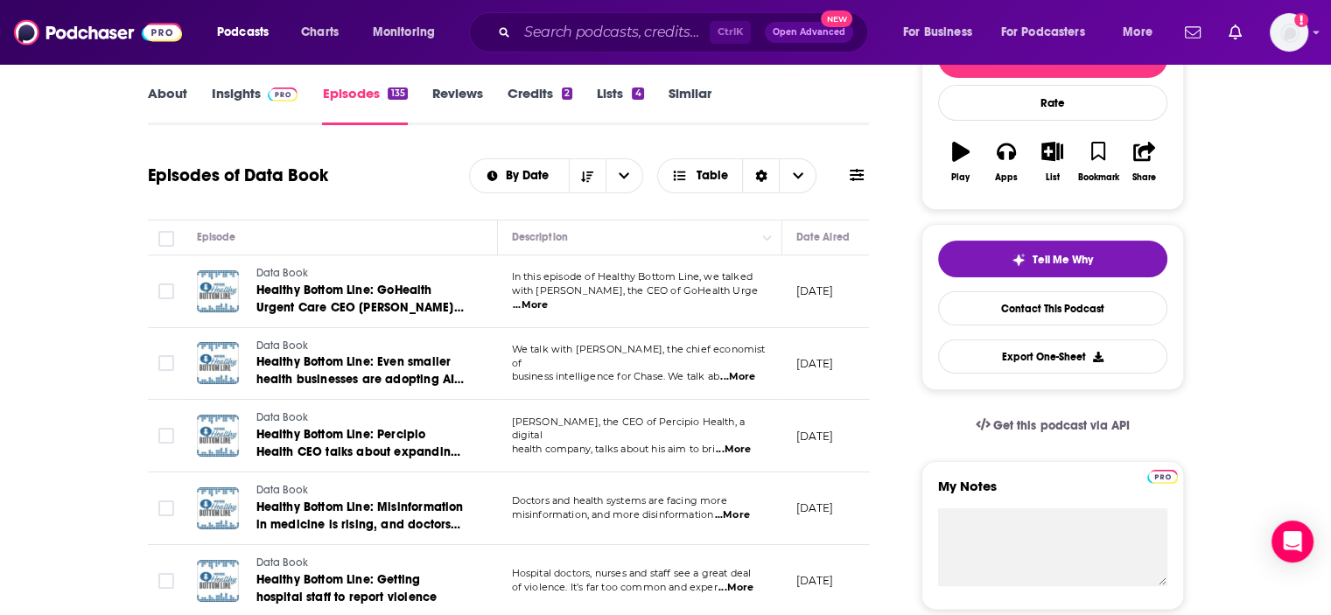
click at [548, 299] on span "...More" at bounding box center [530, 306] width 35 height 14
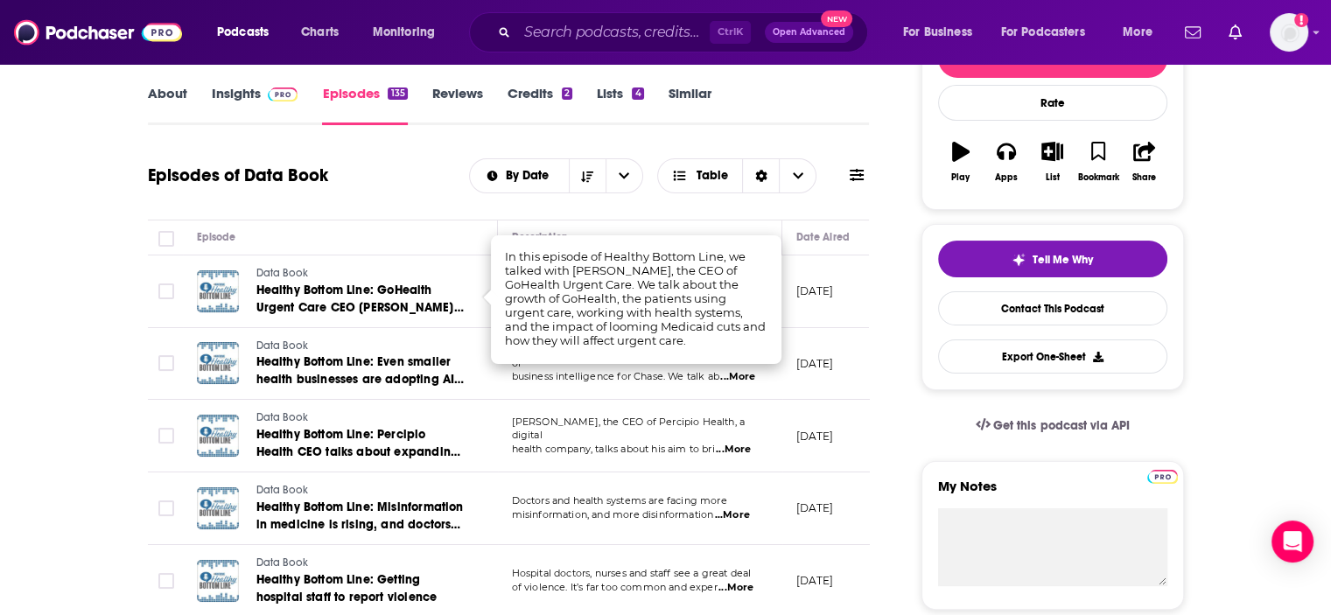
click at [746, 374] on span "...More" at bounding box center [737, 377] width 35 height 14
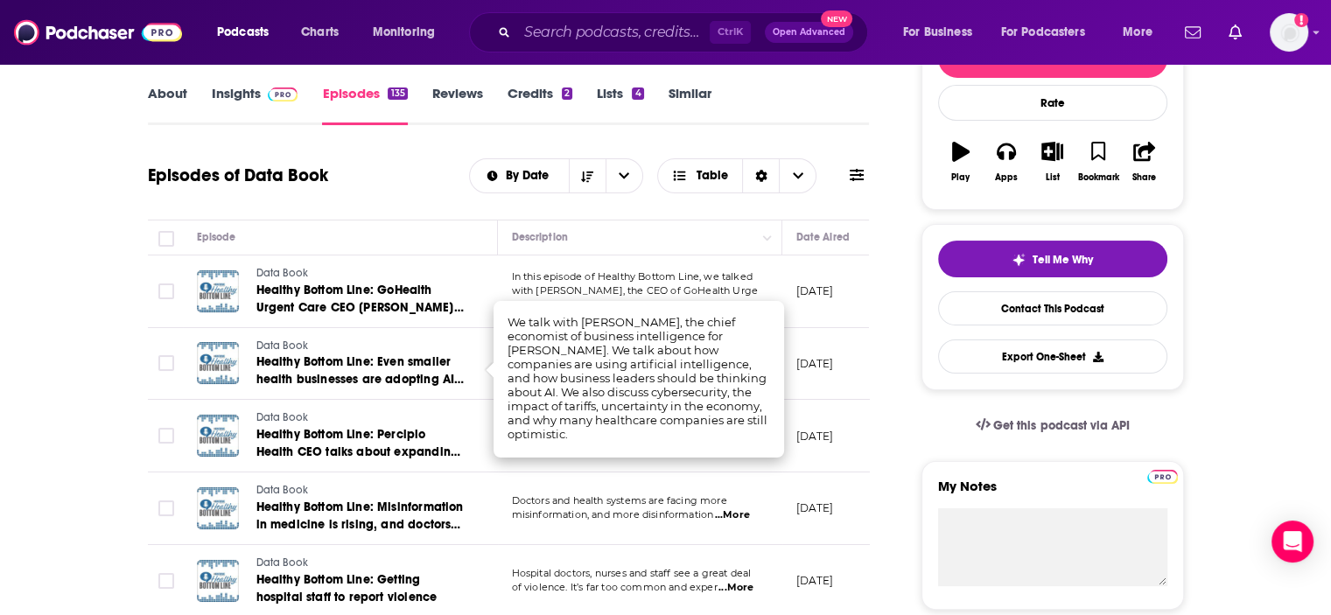
click at [718, 468] on td "[PERSON_NAME], the CEO of Percipio Health, a digital health company, talks abou…" at bounding box center [640, 436] width 285 height 73
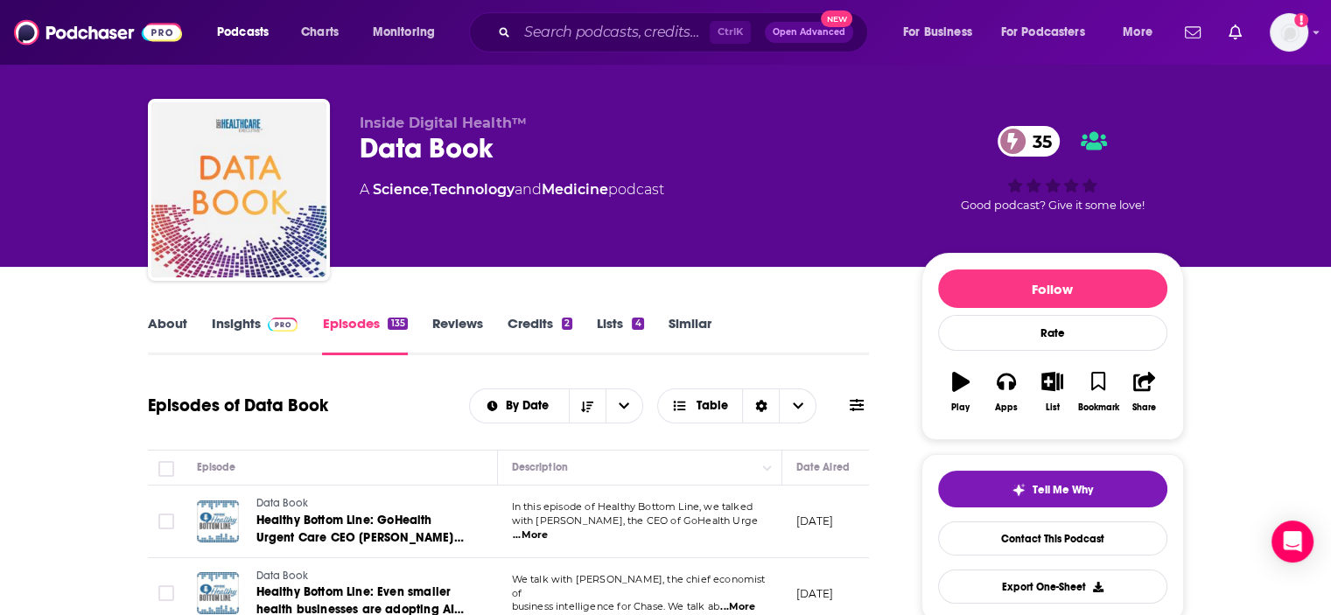
scroll to position [4, 0]
